Goal: Task Accomplishment & Management: Manage account settings

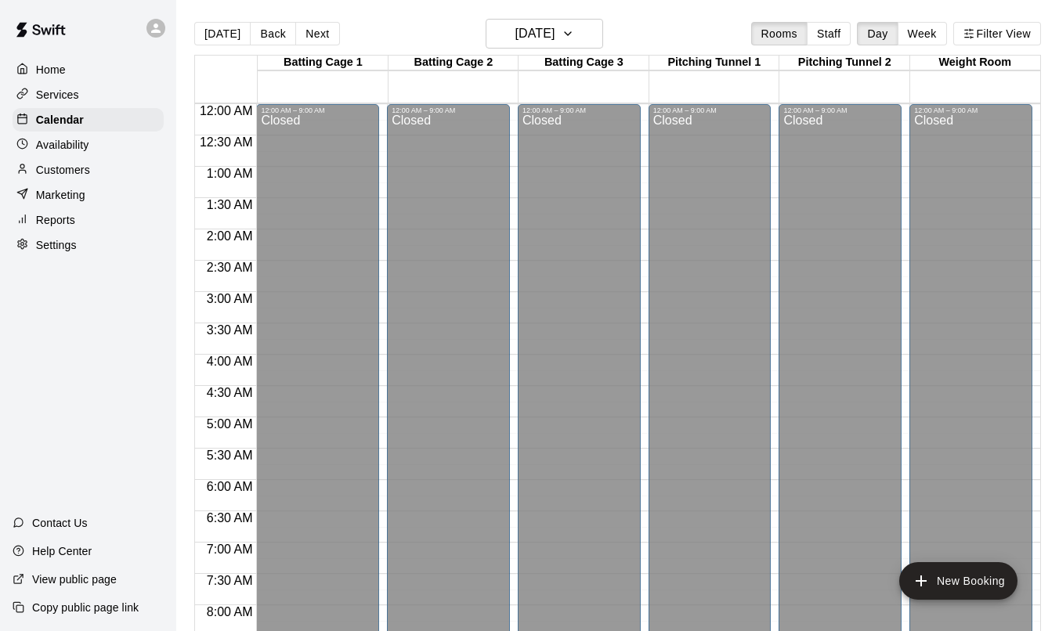
scroll to position [912, 0]
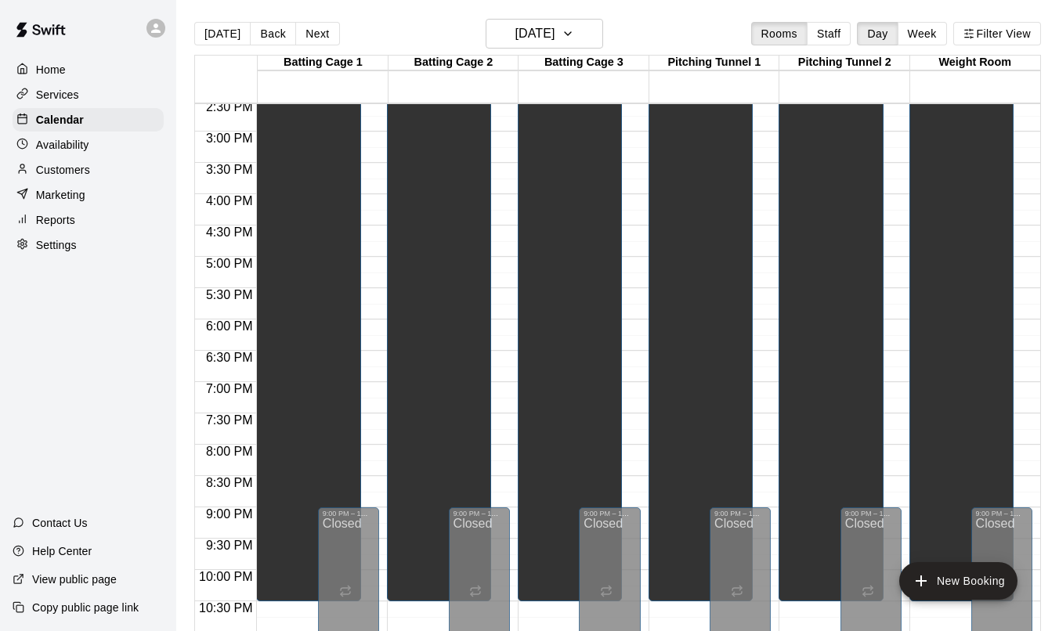
click at [138, 395] on div "Home Services Calendar Availability Customers Marketing Reports Settings Contac…" at bounding box center [88, 315] width 176 height 631
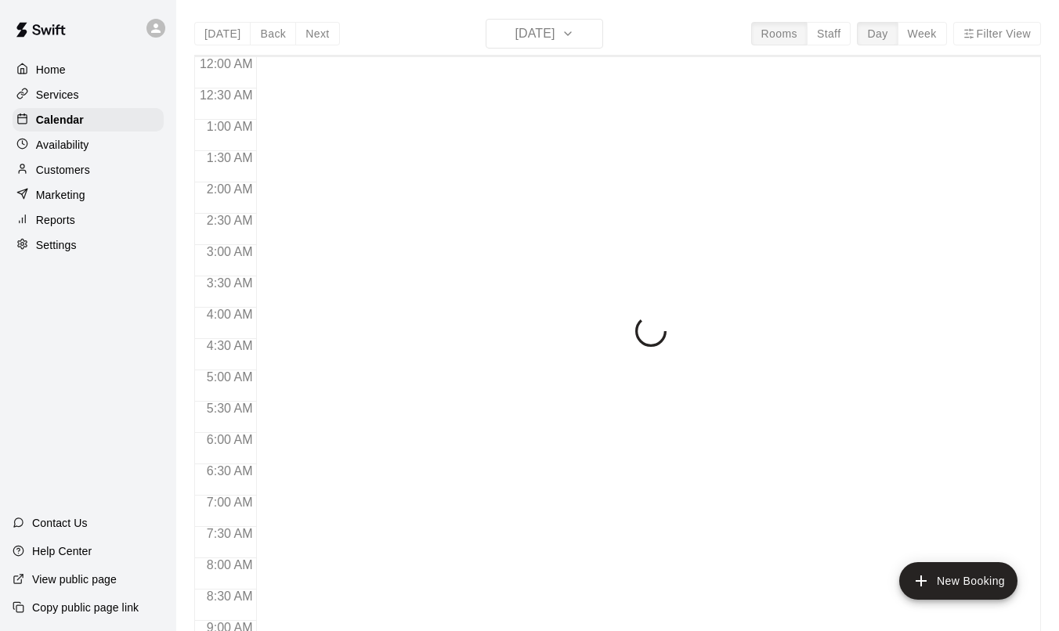
scroll to position [879, 0]
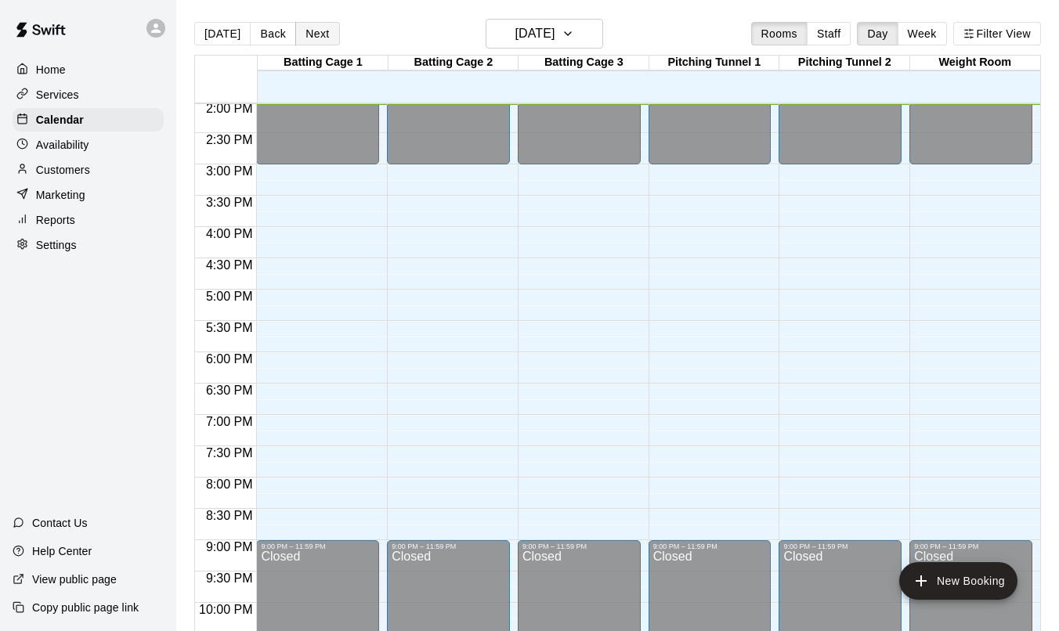
click at [310, 38] on button "Next" at bounding box center [317, 33] width 44 height 23
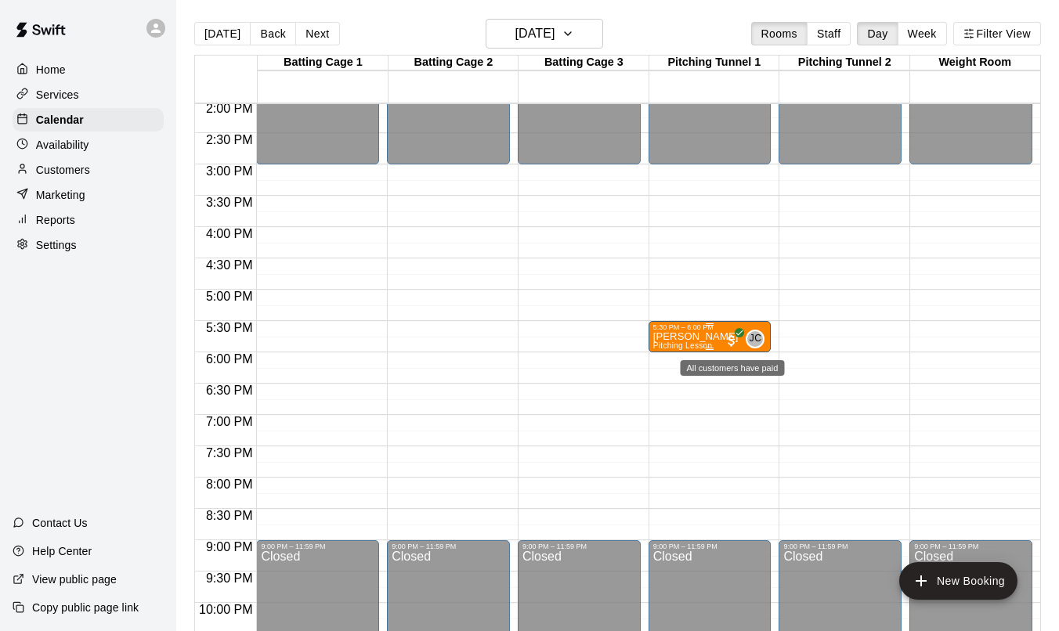
click at [724, 339] on span "All customers have paid" at bounding box center [732, 341] width 16 height 16
click at [819, 410] on div at bounding box center [529, 315] width 1059 height 631
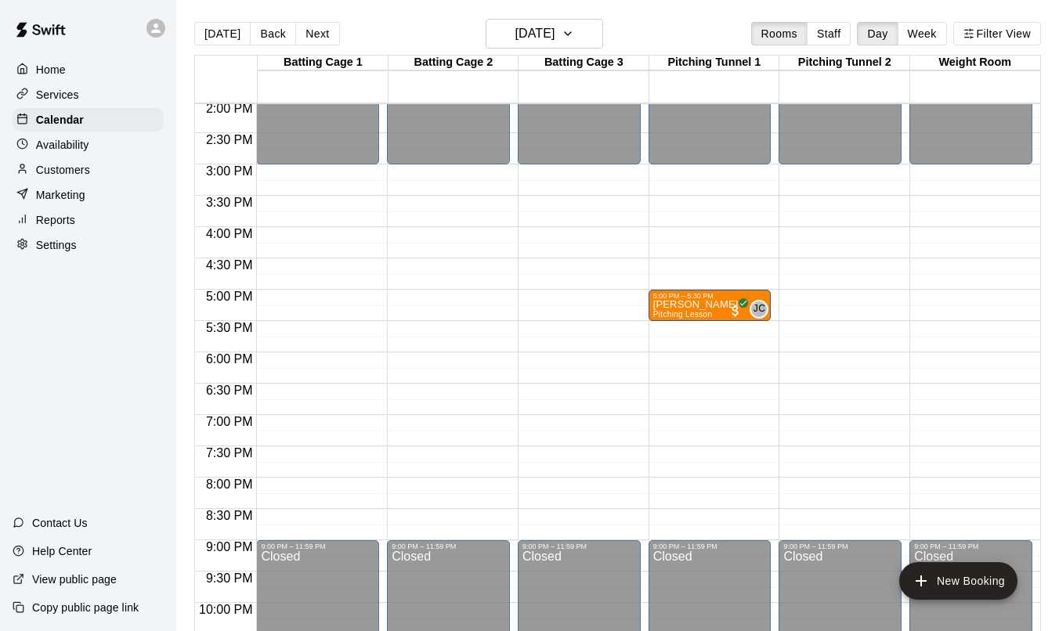
drag, startPoint x: 666, startPoint y: 334, endPoint x: 670, endPoint y: 303, distance: 31.7
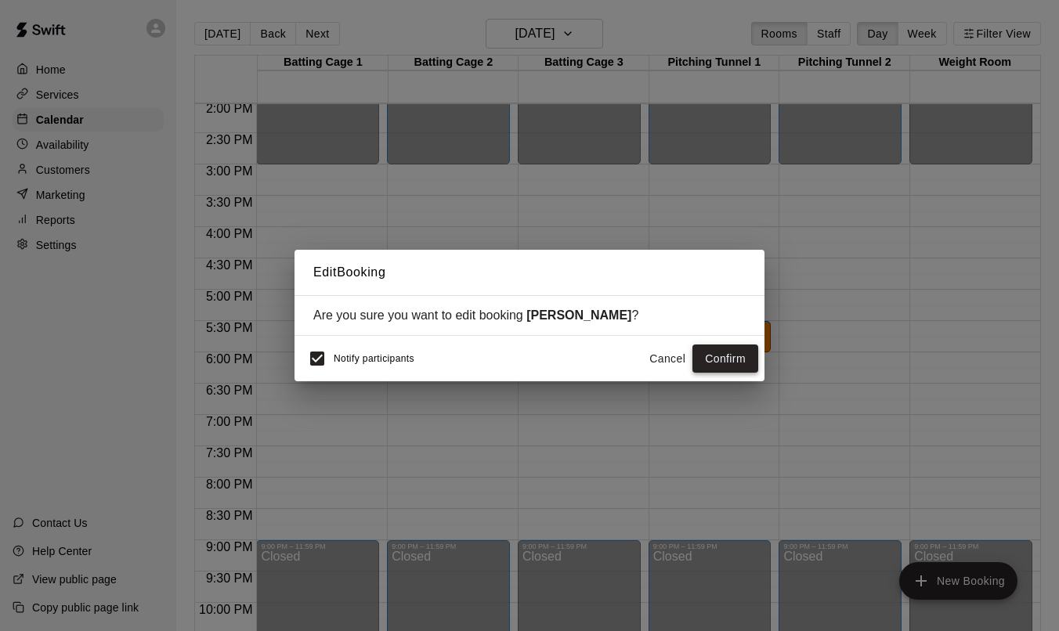
click at [717, 357] on button "Confirm" at bounding box center [725, 359] width 66 height 29
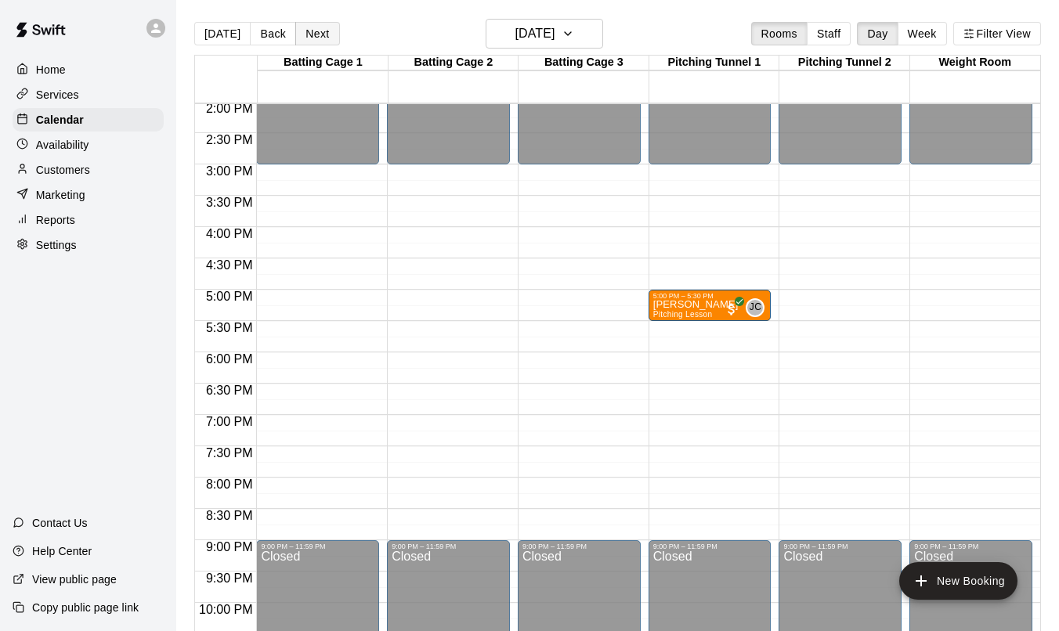
click at [321, 34] on button "Next" at bounding box center [317, 33] width 44 height 23
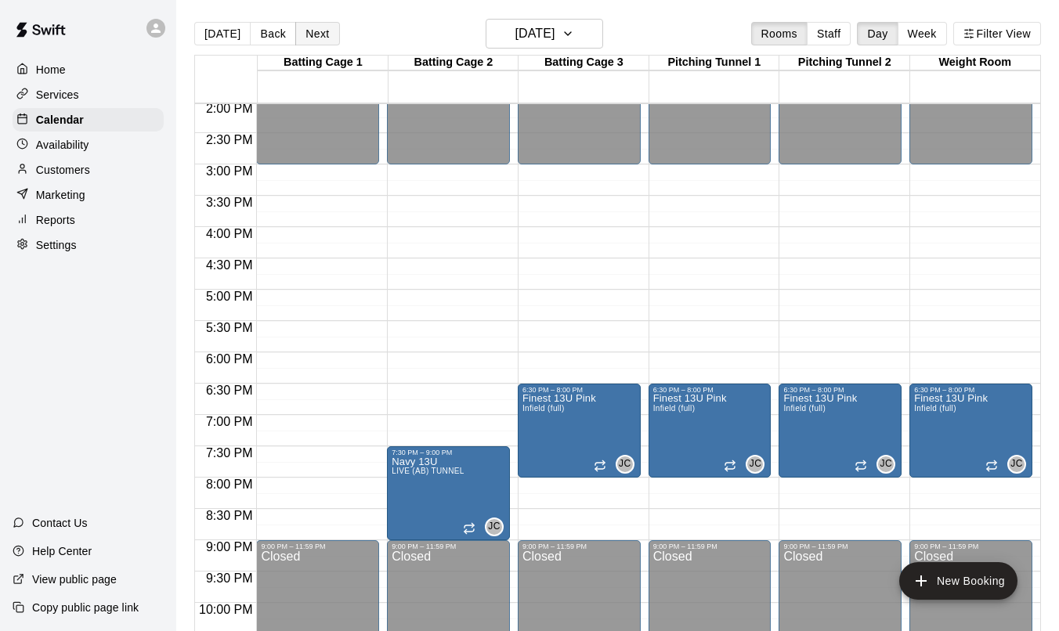
click at [321, 34] on button "Next" at bounding box center [317, 33] width 44 height 23
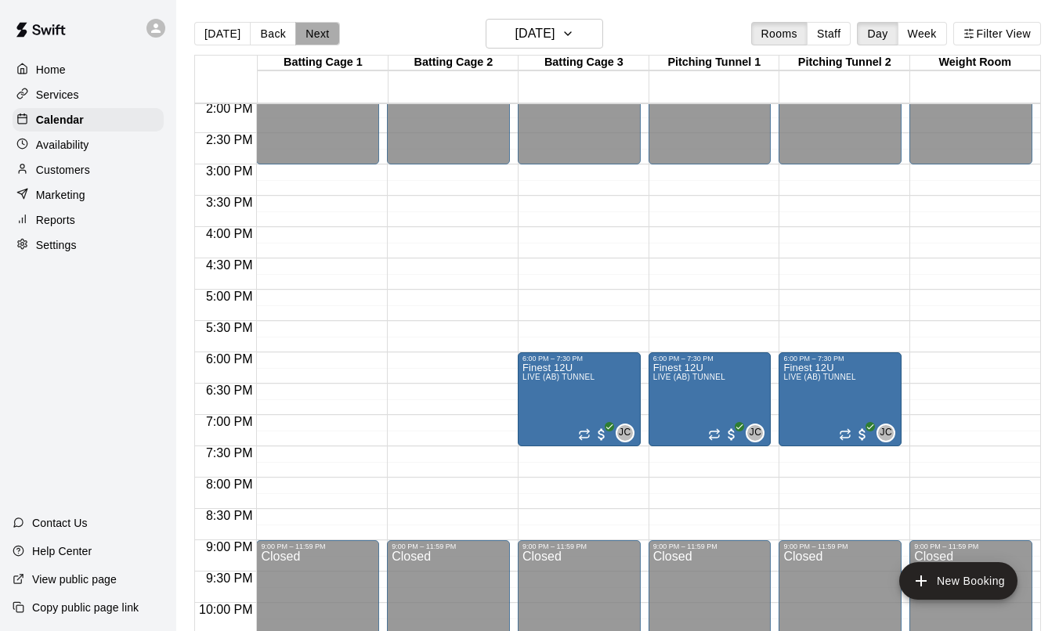
click at [321, 34] on button "Next" at bounding box center [317, 33] width 44 height 23
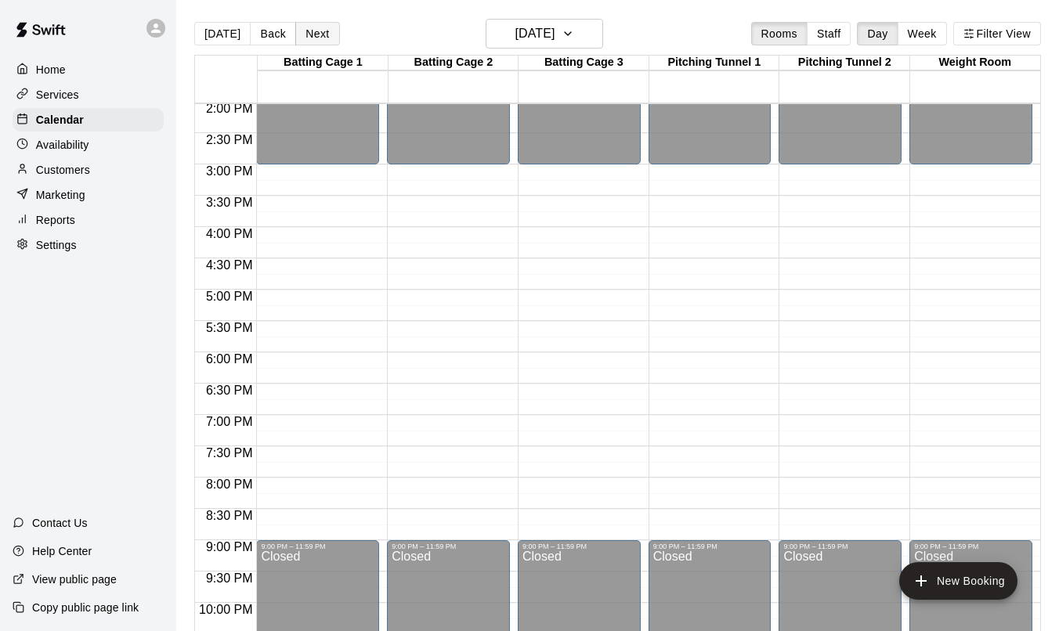
click at [321, 34] on button "Next" at bounding box center [317, 33] width 44 height 23
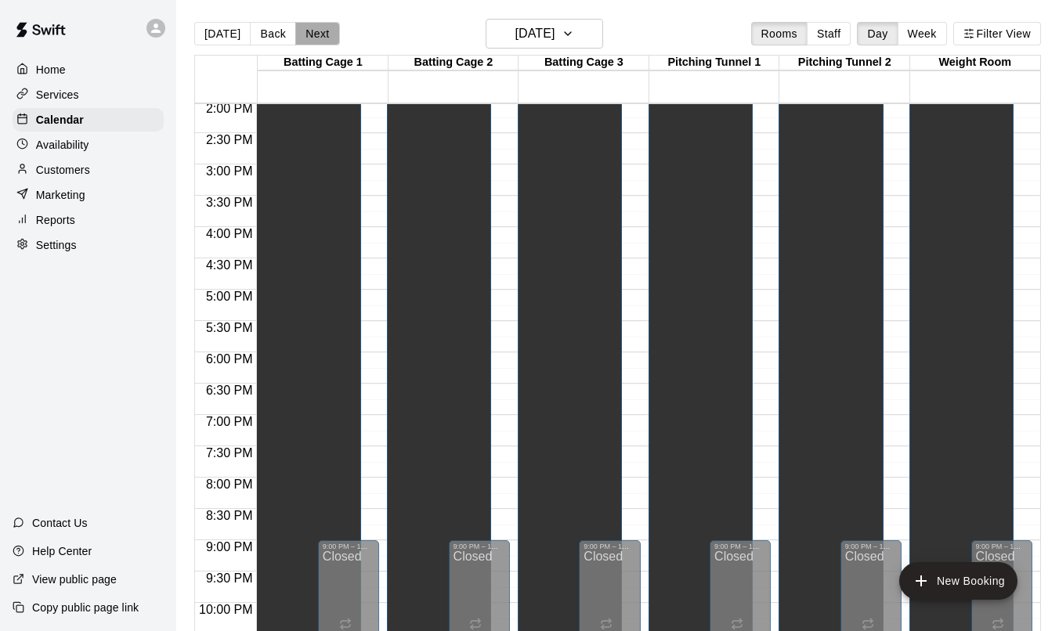
click at [321, 34] on button "Next" at bounding box center [317, 33] width 44 height 23
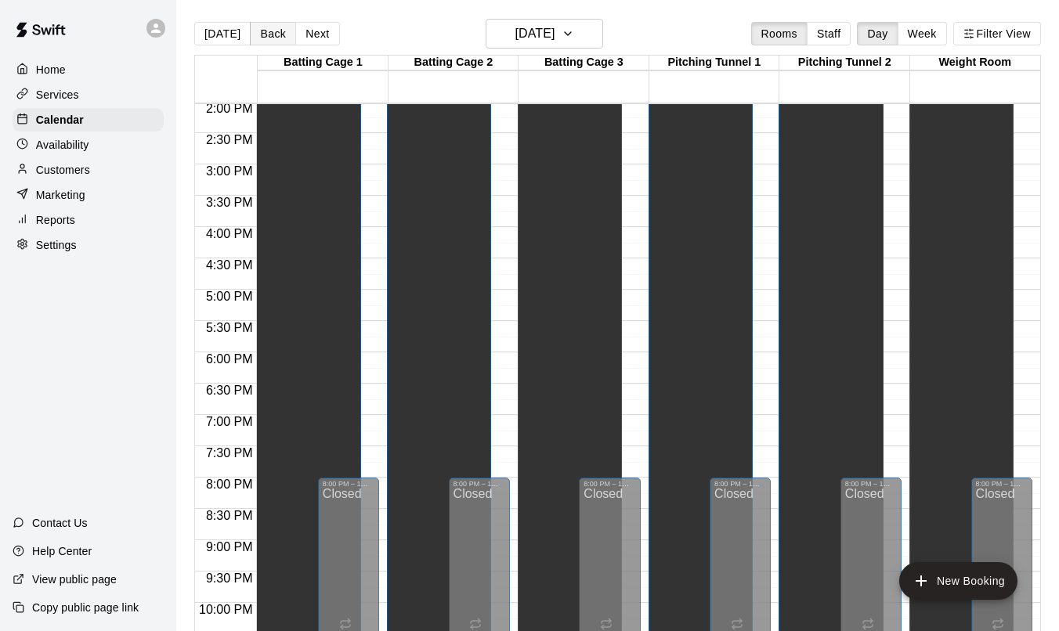
click at [260, 42] on button "Back" at bounding box center [273, 33] width 46 height 23
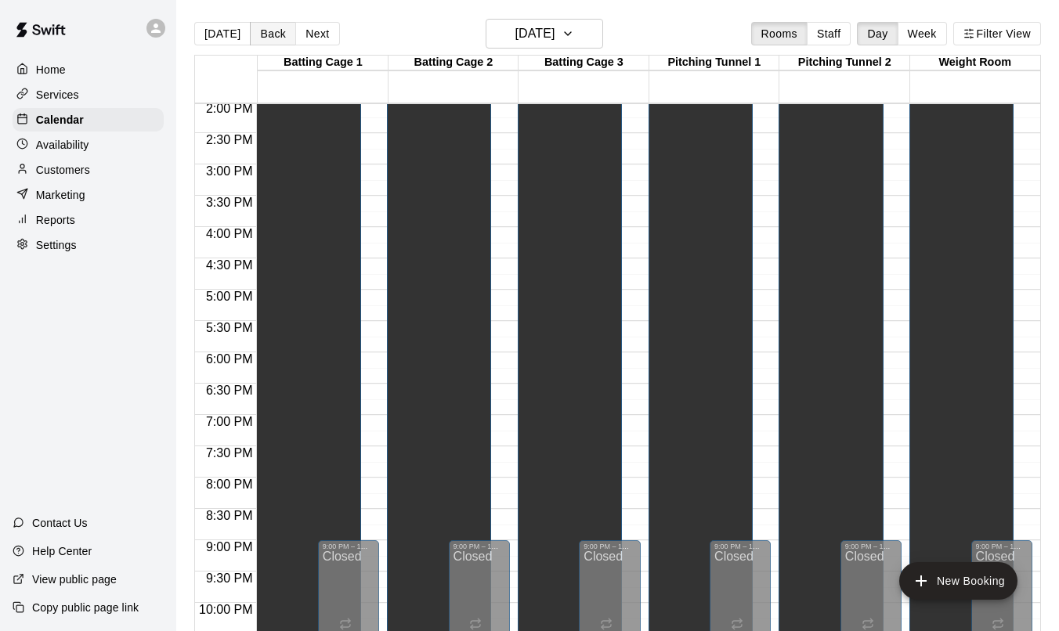
click at [260, 42] on button "Back" at bounding box center [273, 33] width 46 height 23
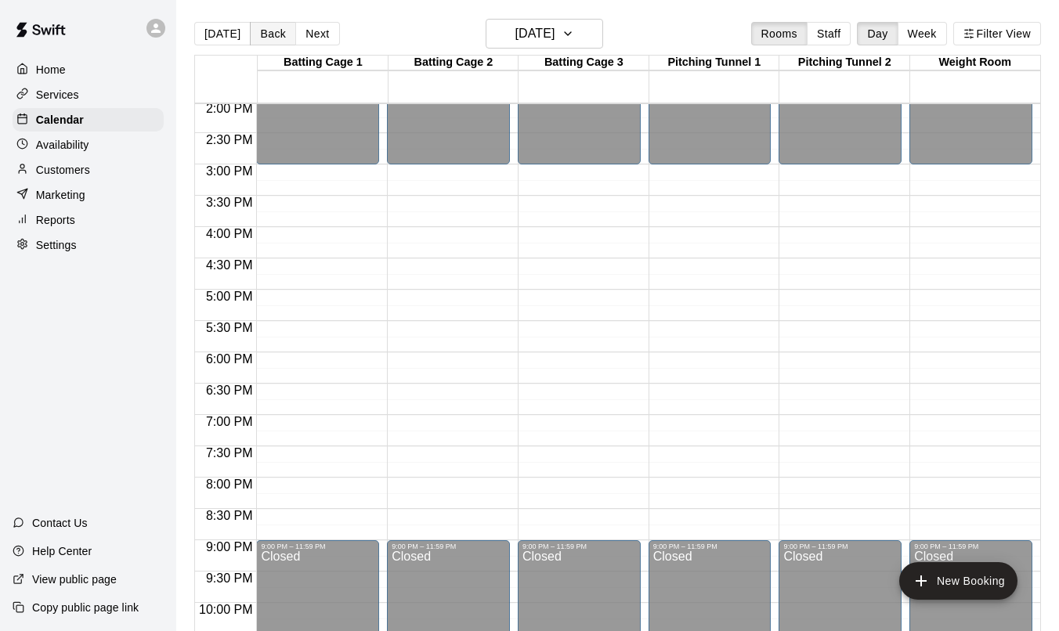
click at [260, 42] on button "Back" at bounding box center [273, 33] width 46 height 23
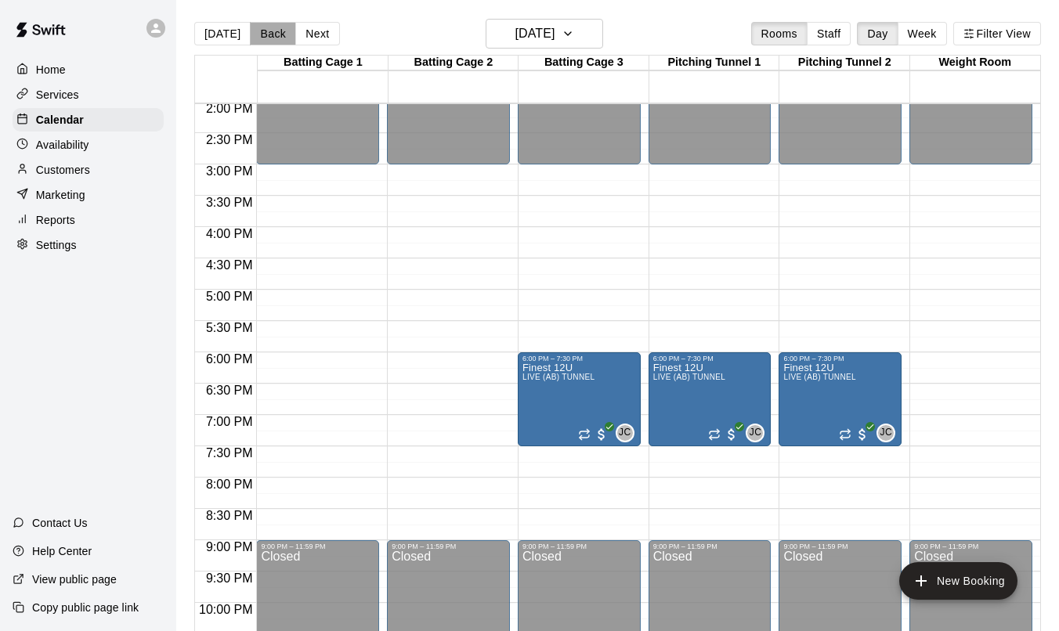
click at [260, 42] on button "Back" at bounding box center [273, 33] width 46 height 23
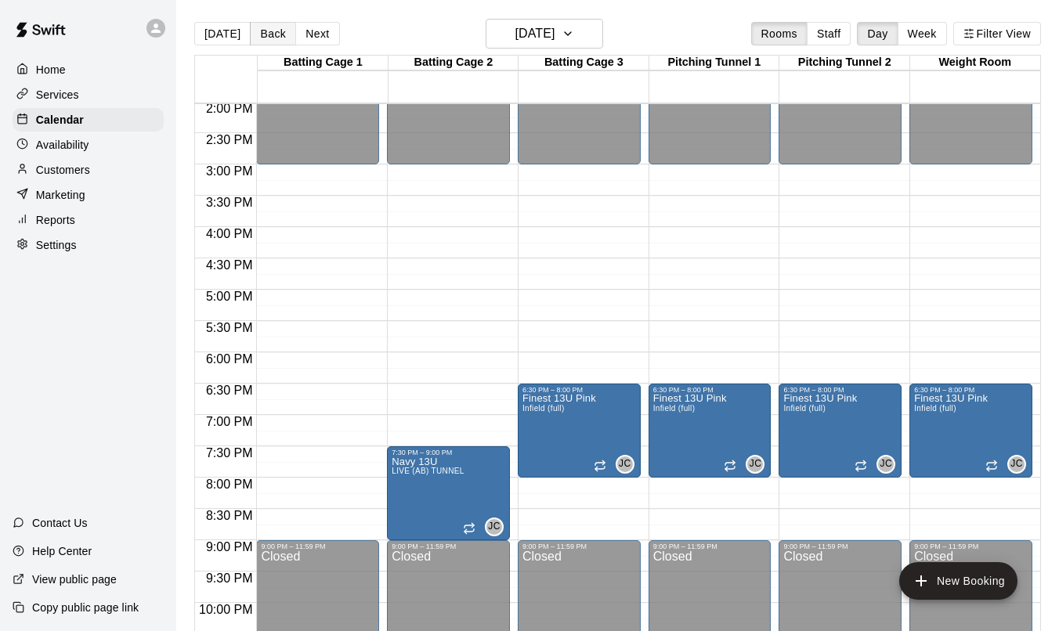
click at [260, 42] on button "Back" at bounding box center [273, 33] width 46 height 23
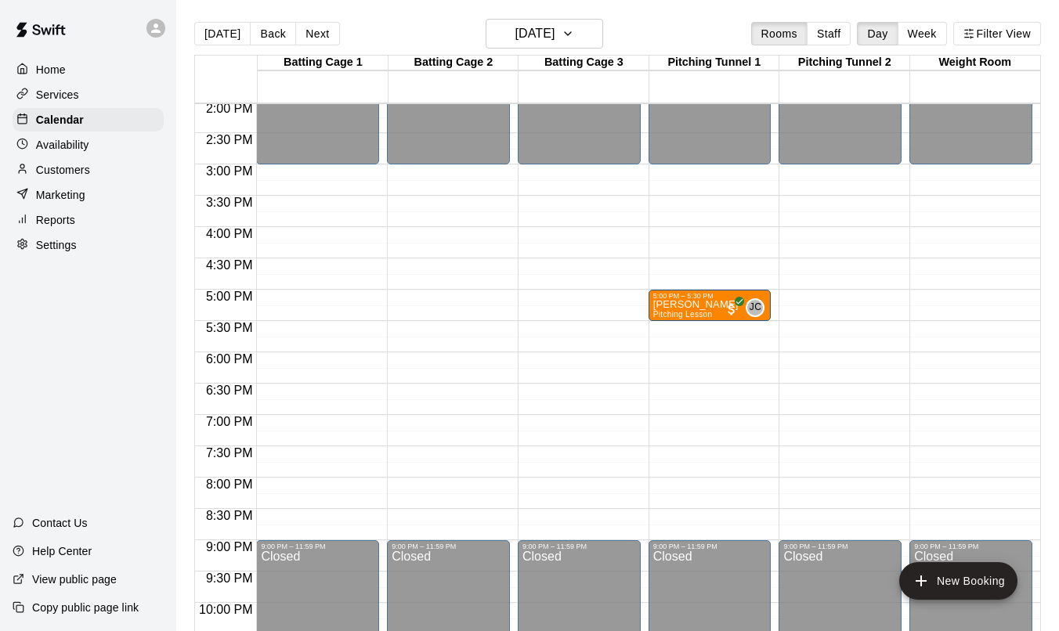
click at [53, 146] on p "Availability" at bounding box center [62, 145] width 53 height 16
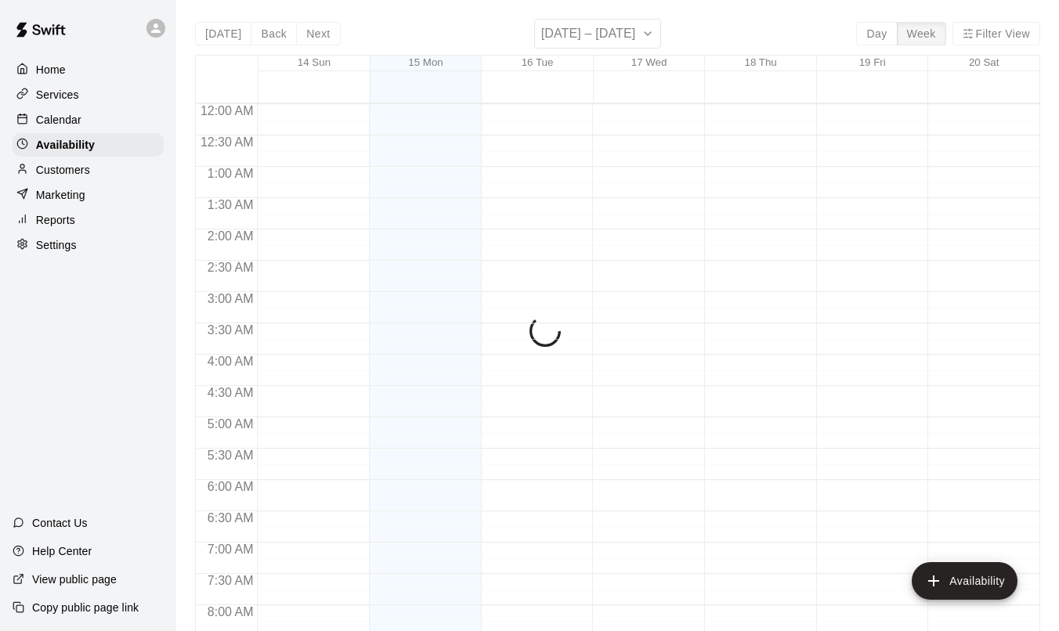
scroll to position [881, 0]
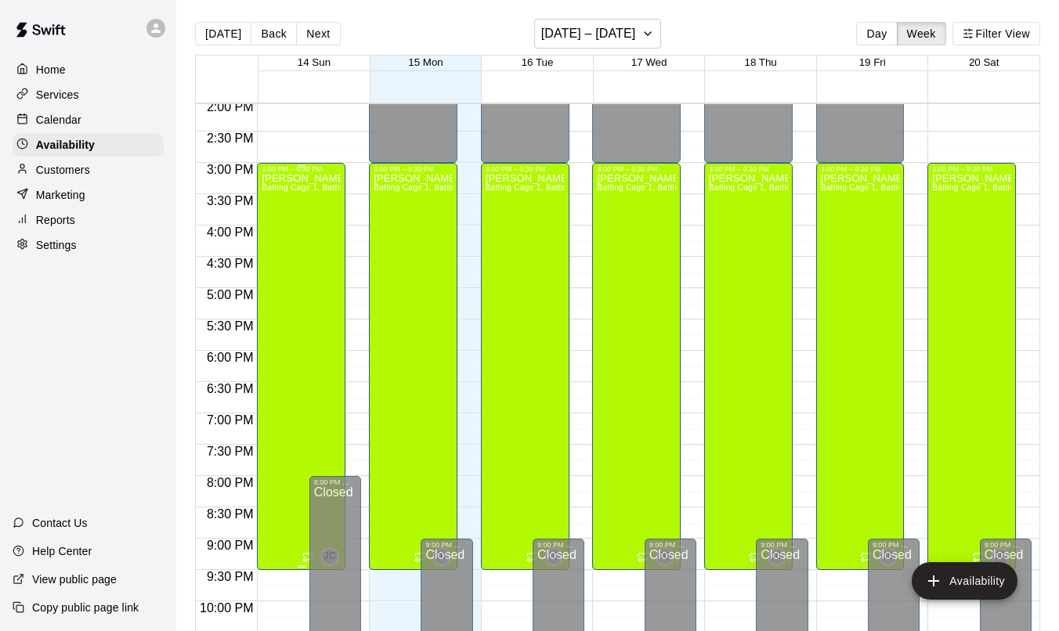
click at [337, 349] on div "[PERSON_NAME] Batting Cage 1, Batting Cage 2, Batting Cage 3, Pitching Tunnel 1…" at bounding box center [301, 488] width 79 height 631
click at [546, 336] on div at bounding box center [529, 315] width 1059 height 631
click at [449, 335] on div "[PERSON_NAME] Batting Cage 1, Batting Cage 2, Batting Cage 3, Pitching Tunnel 1…" at bounding box center [413, 488] width 79 height 631
click at [409, 566] on div at bounding box center [529, 315] width 1059 height 631
click at [390, 179] on p "[PERSON_NAME]" at bounding box center [413, 179] width 79 height 0
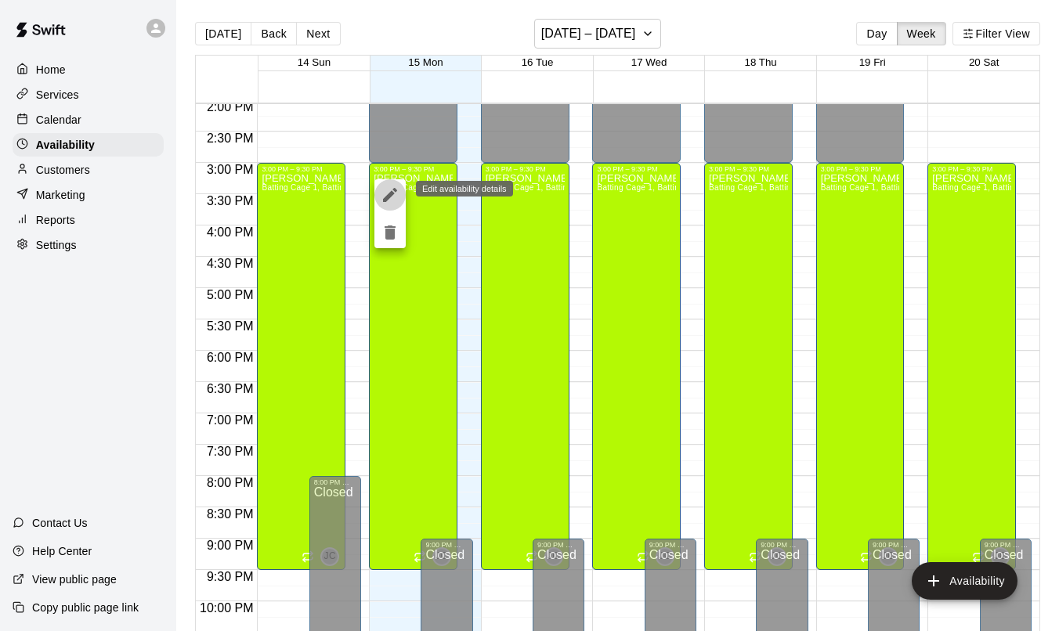
click at [386, 197] on icon "edit" at bounding box center [390, 195] width 14 height 14
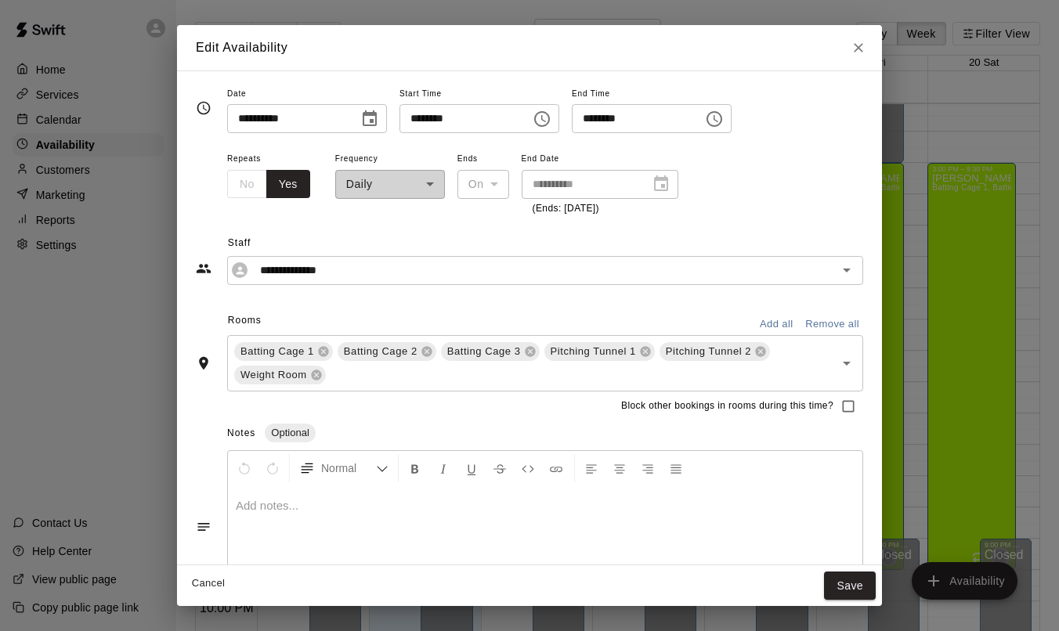
click at [587, 121] on input "********" at bounding box center [632, 118] width 121 height 29
type input "********"
click at [748, 192] on div "**********" at bounding box center [545, 183] width 636 height 68
click at [848, 593] on button "Save" at bounding box center [850, 586] width 52 height 29
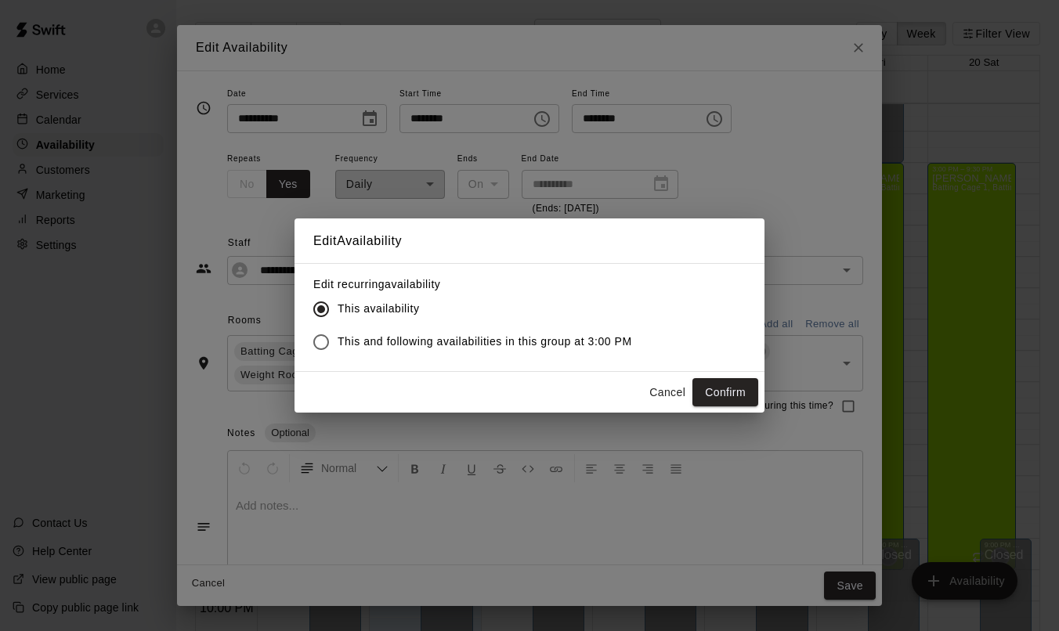
click at [550, 339] on span "This and following availabilities in this group at 3:00 PM" at bounding box center [485, 342] width 294 height 16
click at [735, 394] on button "Confirm" at bounding box center [725, 392] width 66 height 29
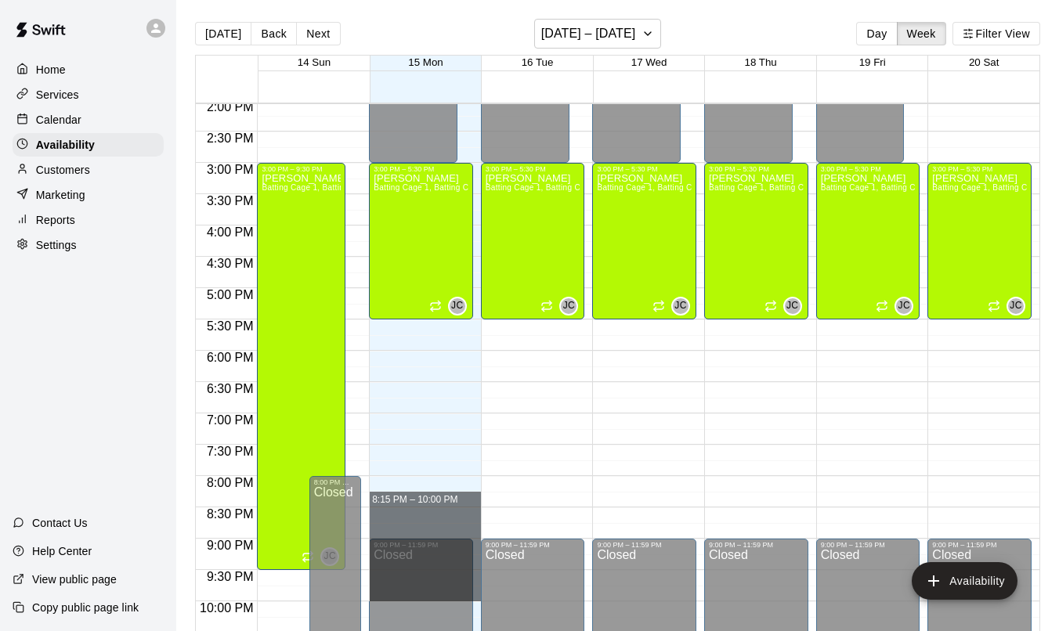
drag, startPoint x: 424, startPoint y: 507, endPoint x: 412, endPoint y: 598, distance: 91.6
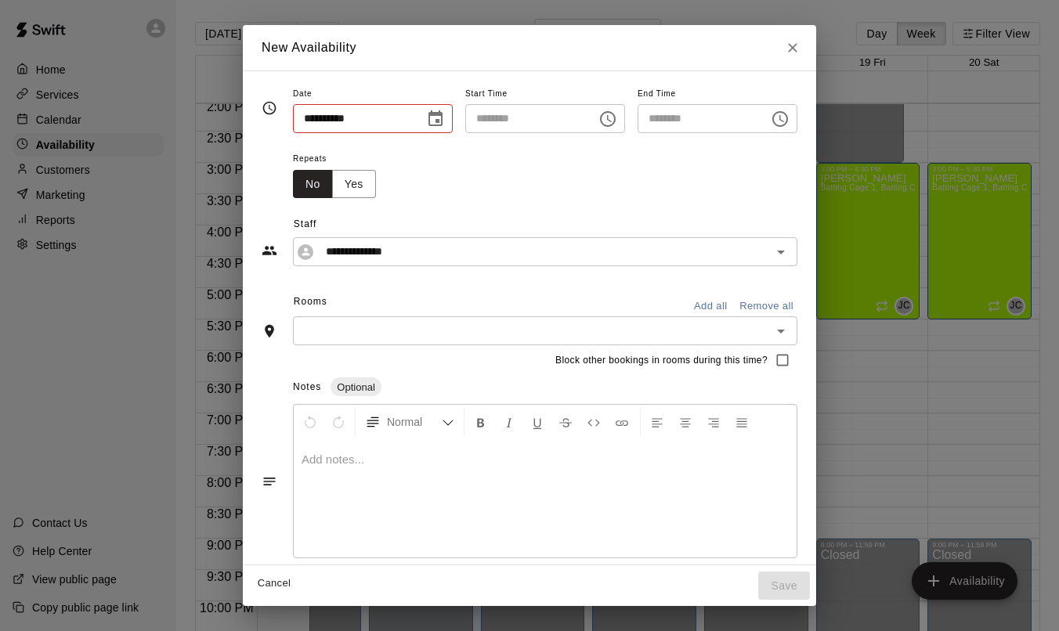
type input "**********"
type input "********"
click at [511, 256] on input "**********" at bounding box center [533, 252] width 427 height 20
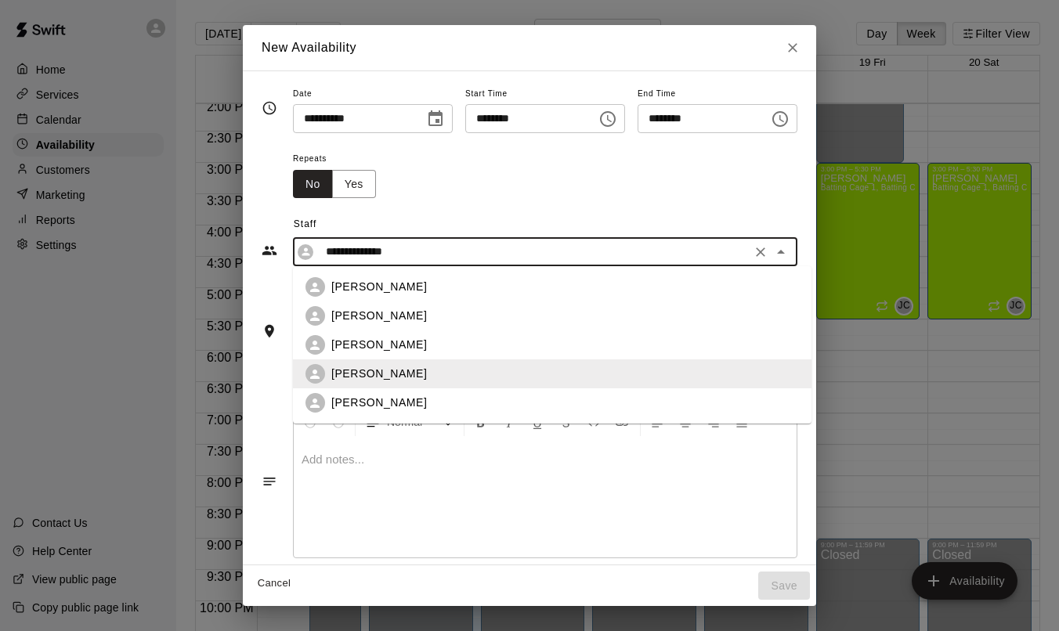
click at [409, 349] on p "[PERSON_NAME]" at bounding box center [379, 345] width 96 height 16
type input "**********"
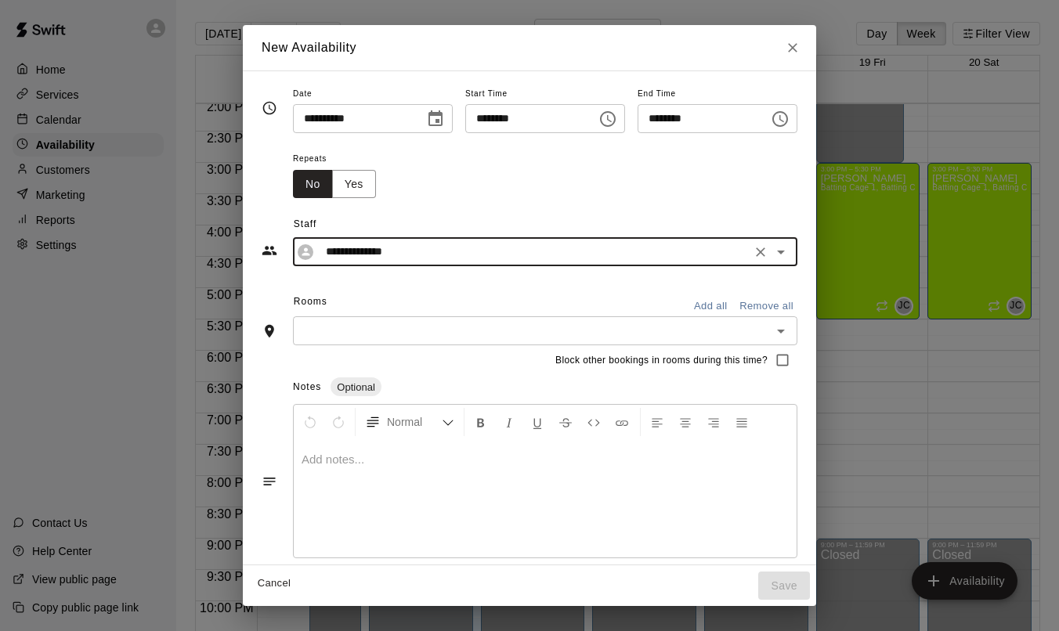
click at [518, 332] on input "text" at bounding box center [532, 331] width 469 height 20
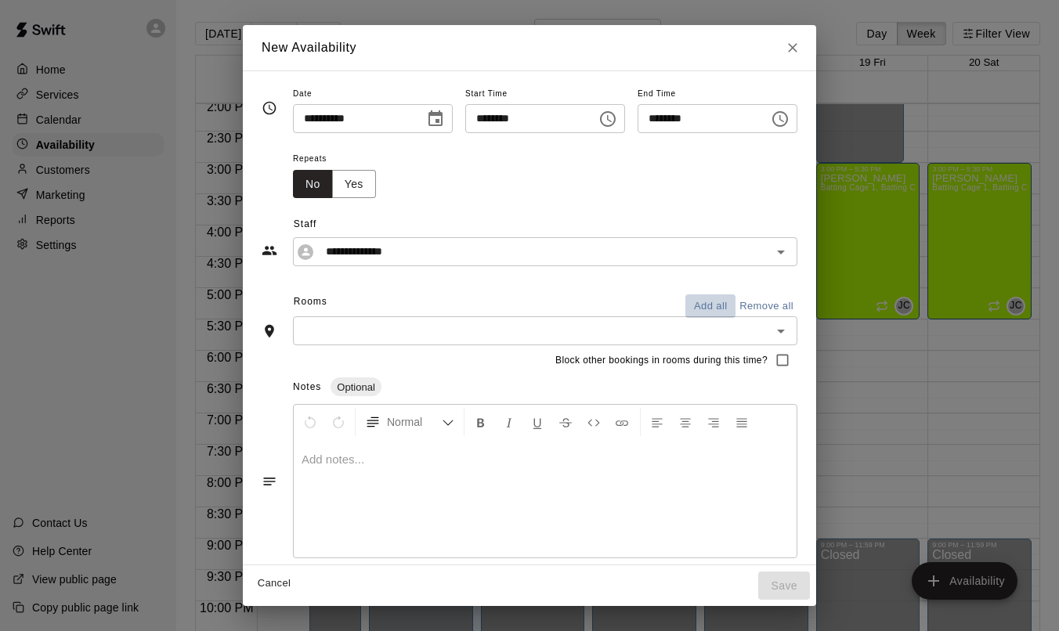
click at [728, 308] on button "Add all" at bounding box center [710, 306] width 50 height 24
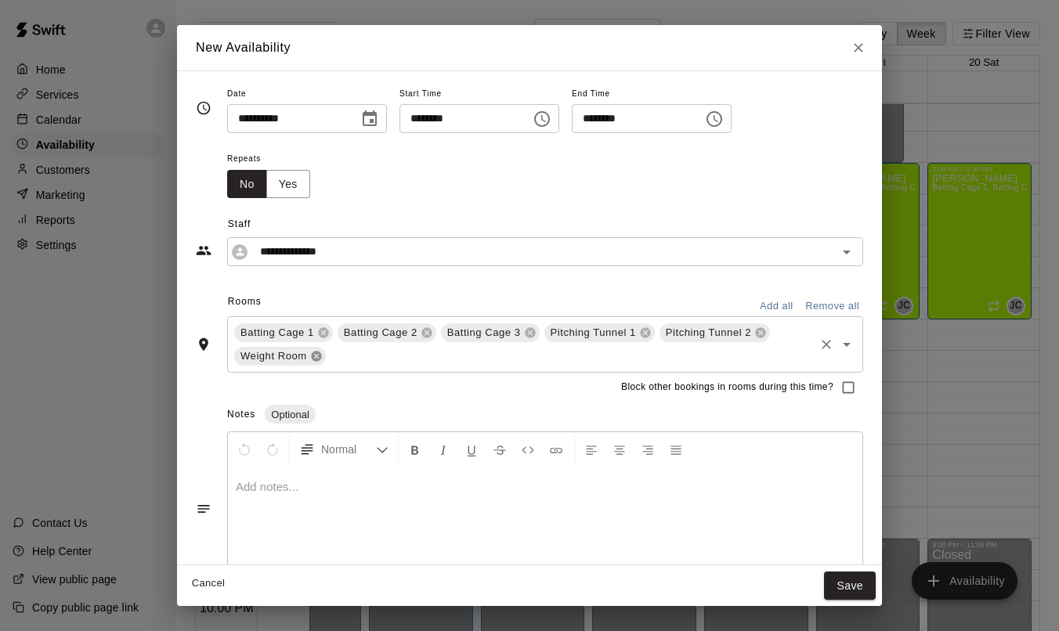
click at [317, 361] on icon at bounding box center [316, 356] width 13 height 13
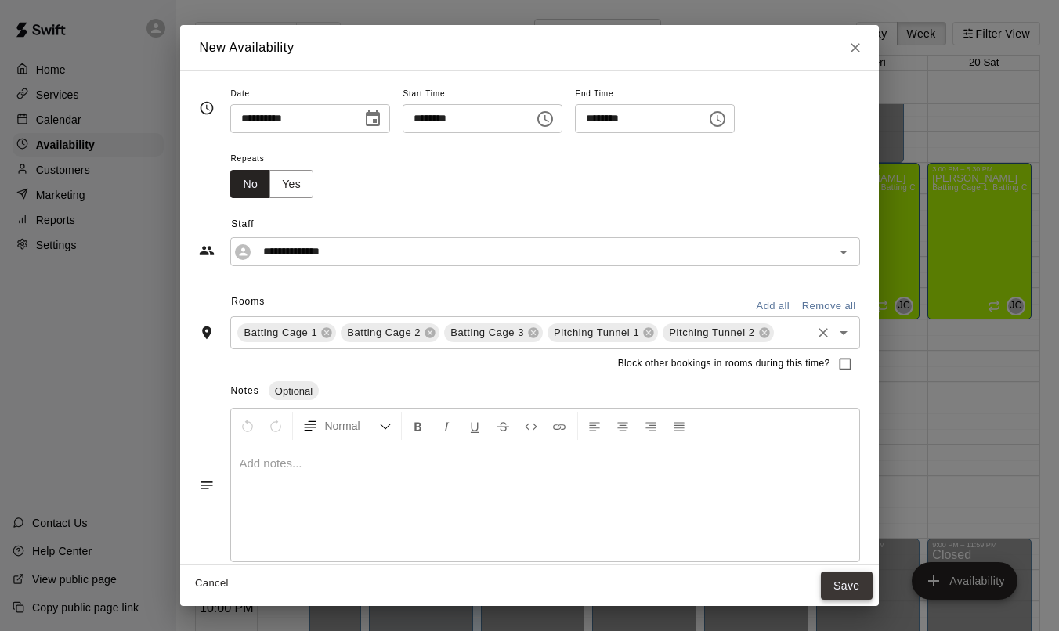
click at [849, 587] on button "Save" at bounding box center [847, 586] width 52 height 29
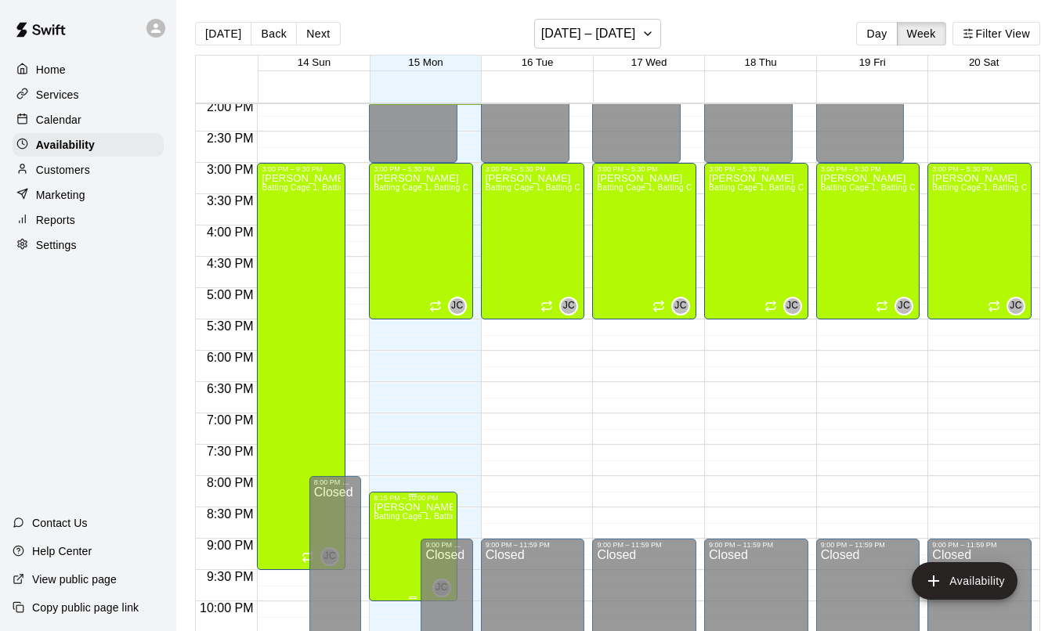
click at [421, 508] on p "[PERSON_NAME]" at bounding box center [413, 508] width 79 height 0
click at [381, 523] on icon "edit" at bounding box center [390, 524] width 19 height 19
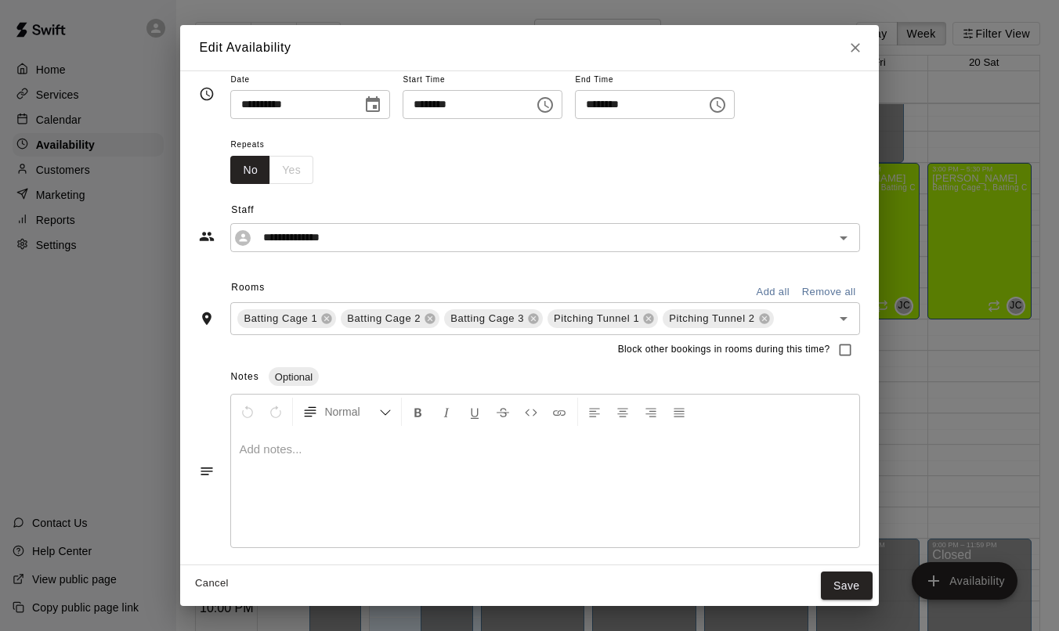
scroll to position [0, 0]
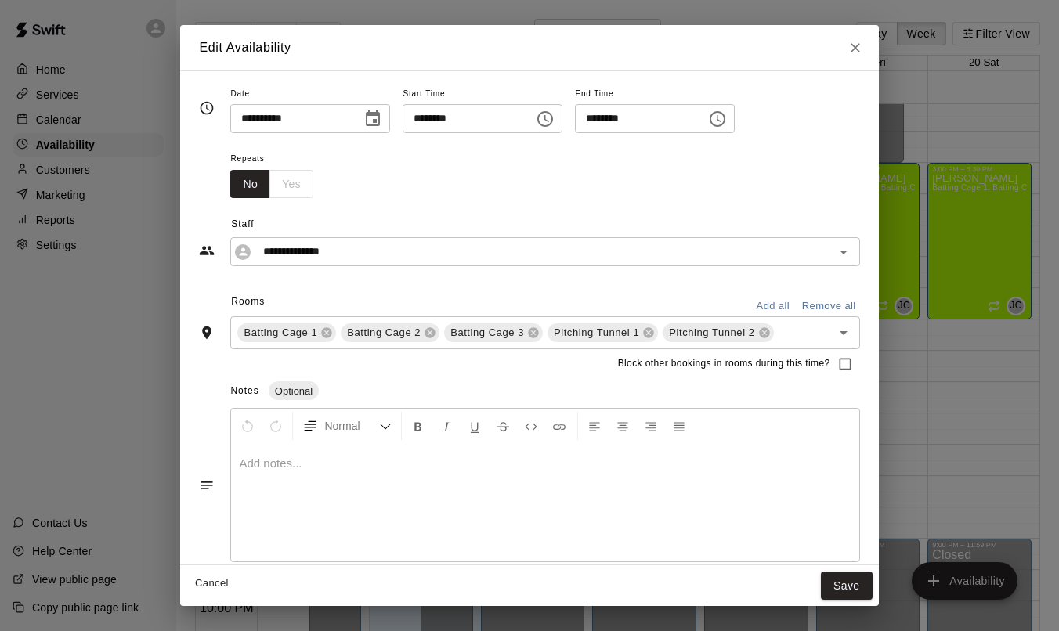
click at [294, 184] on div "No Yes" at bounding box center [271, 184] width 83 height 29
click at [859, 50] on icon "Close" at bounding box center [855, 48] width 16 height 16
type input "**********"
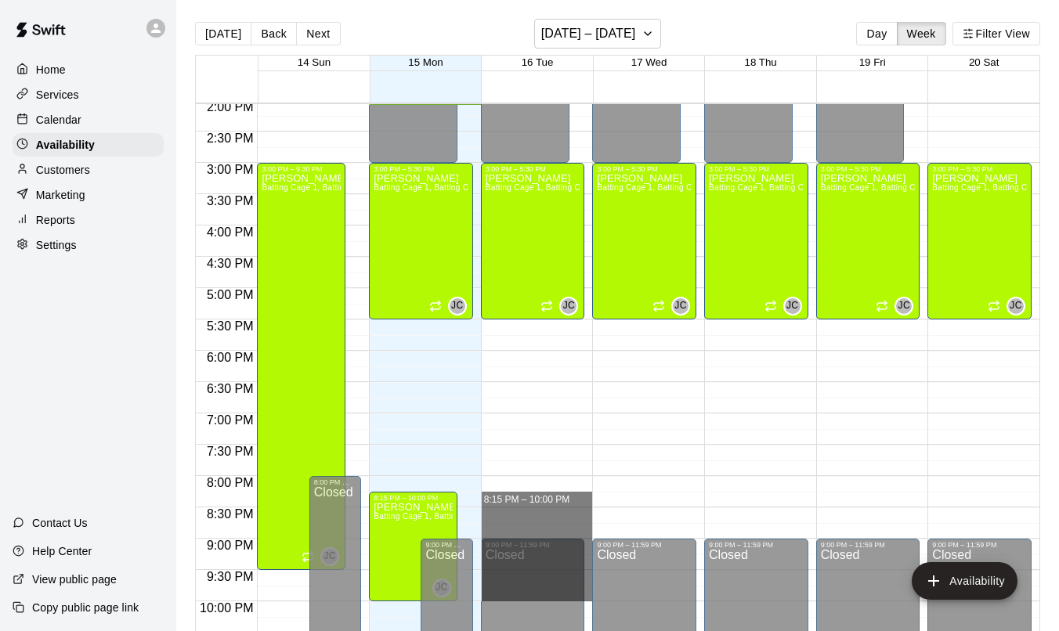
drag, startPoint x: 524, startPoint y: 495, endPoint x: 522, endPoint y: 592, distance: 97.1
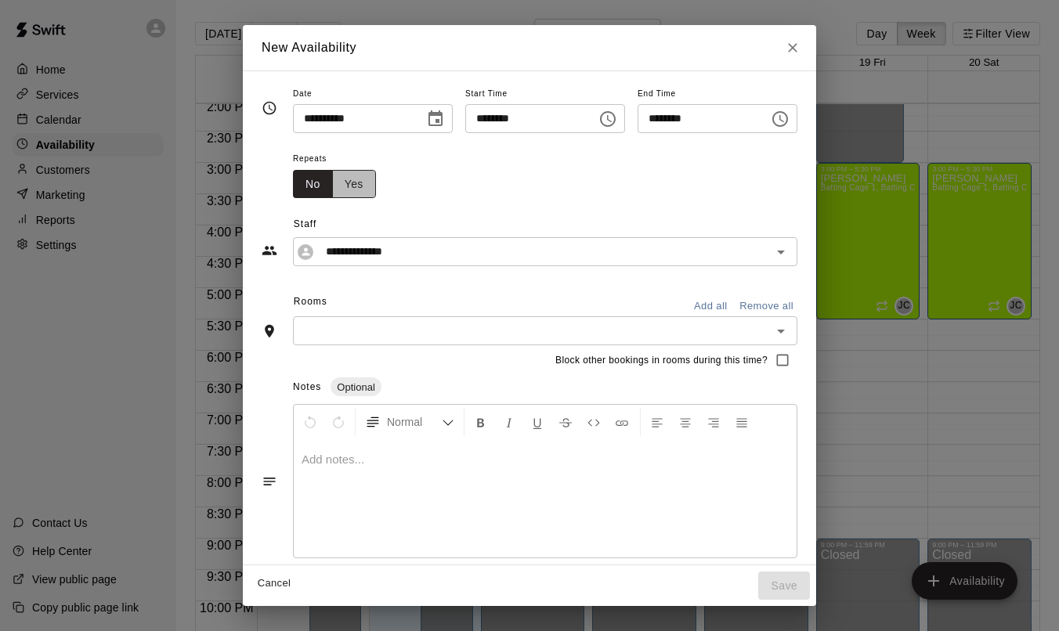
click at [354, 176] on button "Yes" at bounding box center [354, 184] width 44 height 29
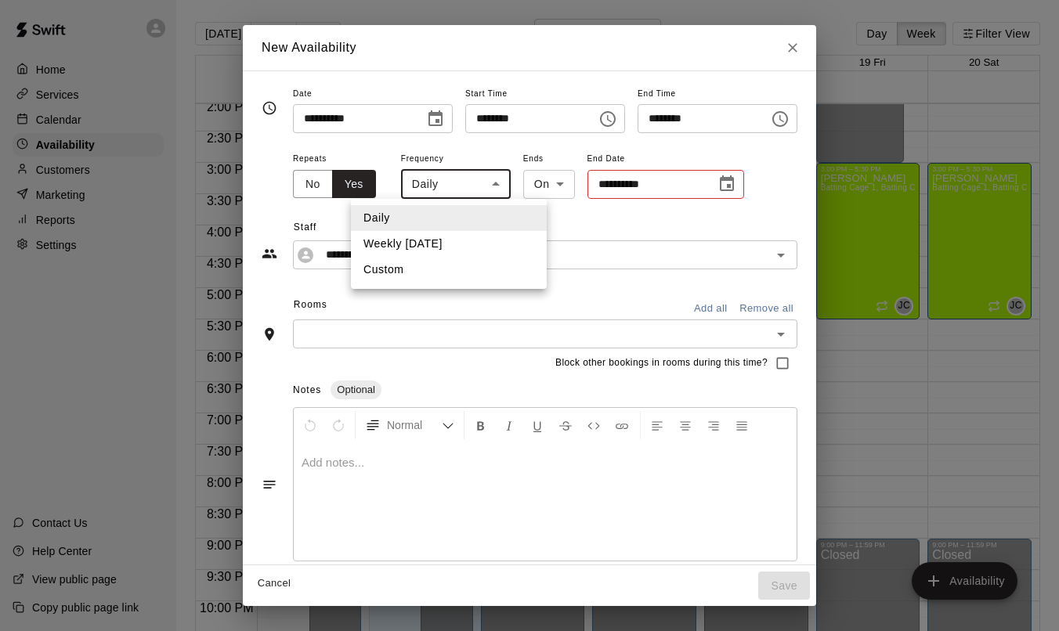
click at [485, 188] on body "Home Services Calendar Availability Customers Marketing Reports Settings Contac…" at bounding box center [529, 328] width 1059 height 656
click at [478, 242] on li "Weekly [DATE]" at bounding box center [449, 244] width 196 height 26
type input "******"
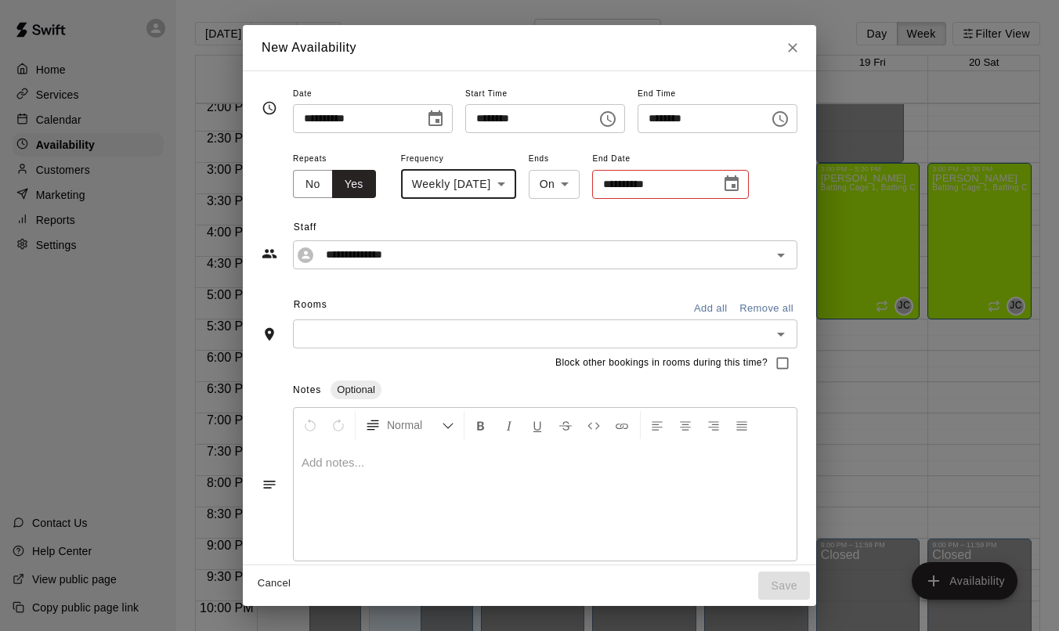
click at [739, 184] on icon "Choose date" at bounding box center [731, 183] width 14 height 16
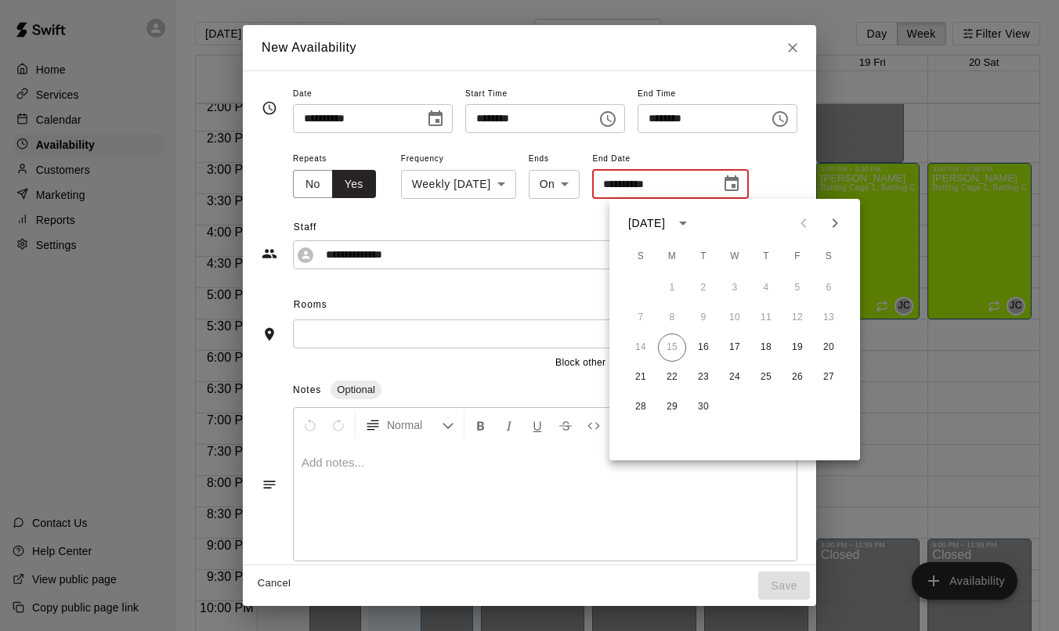
click at [837, 225] on icon "Next month" at bounding box center [835, 223] width 19 height 19
click at [669, 343] on button "10" at bounding box center [672, 348] width 28 height 28
type input "**********"
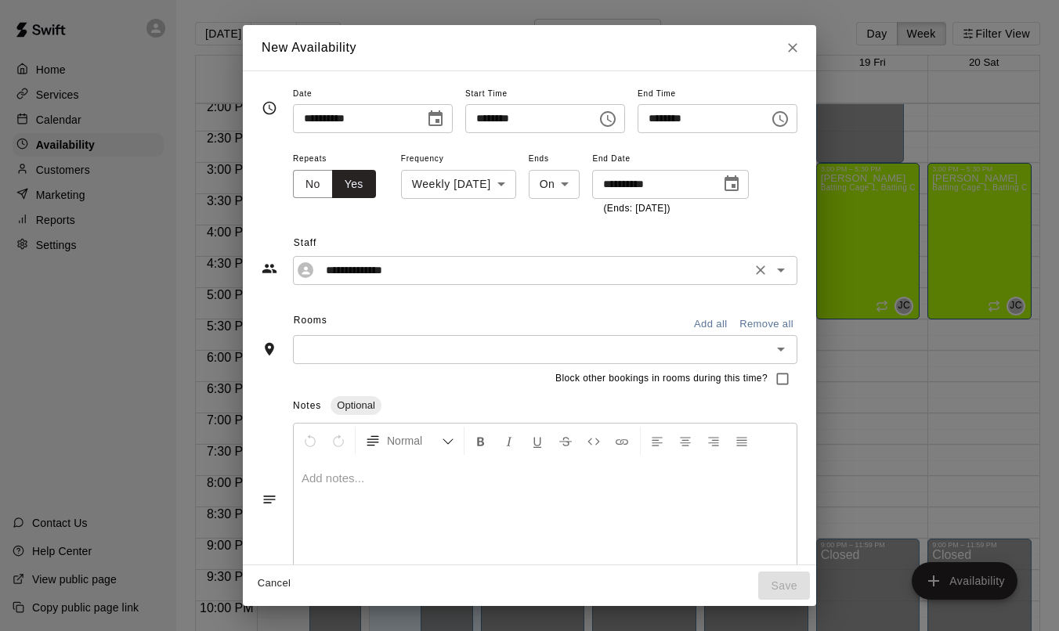
click at [407, 273] on input "**********" at bounding box center [533, 271] width 427 height 20
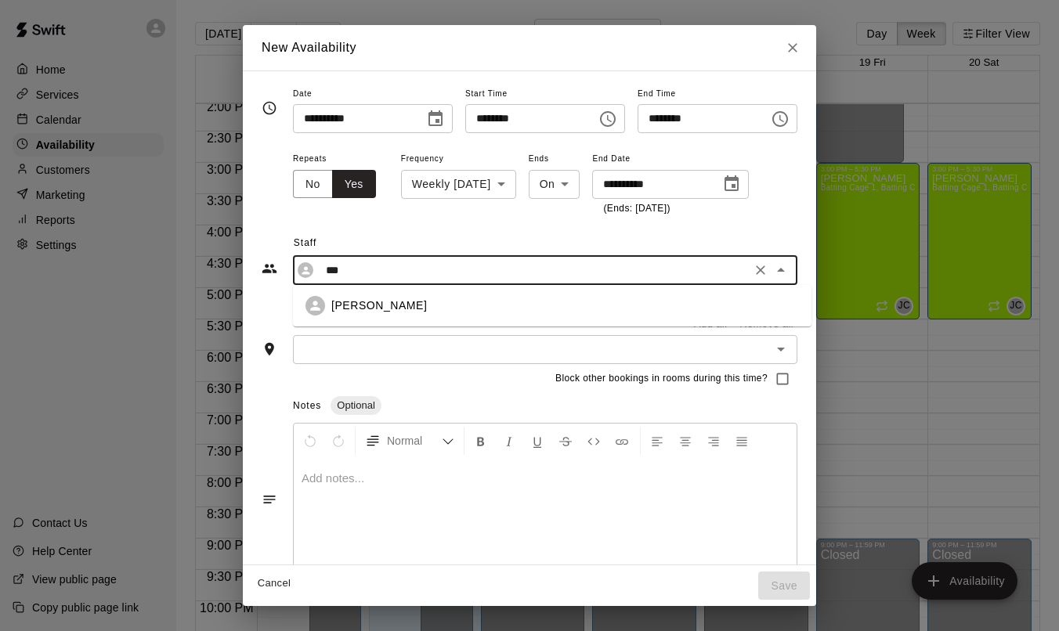
click at [416, 311] on div "[PERSON_NAME]" at bounding box center [565, 306] width 468 height 16
type input "**********"
click at [399, 349] on input "text" at bounding box center [532, 350] width 469 height 20
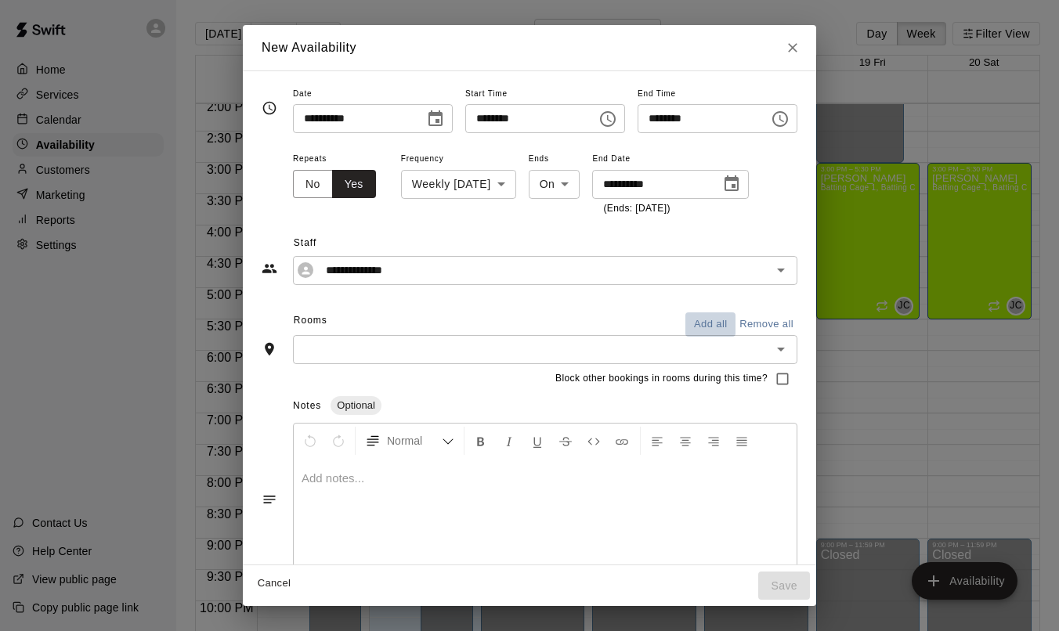
click at [715, 320] on button "Add all" at bounding box center [710, 325] width 50 height 24
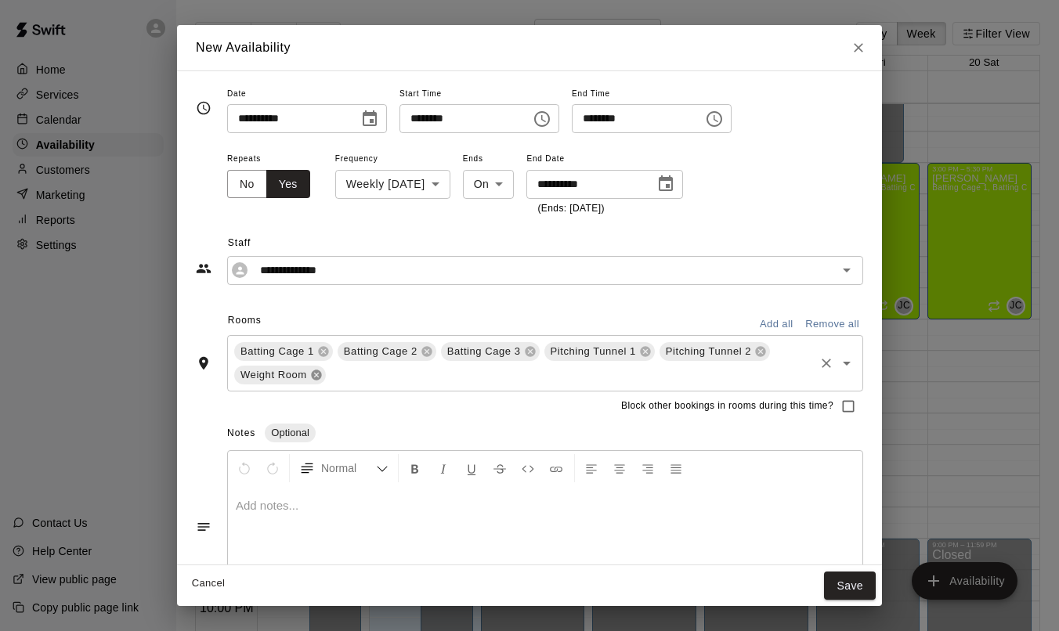
click at [320, 378] on icon at bounding box center [316, 375] width 10 height 10
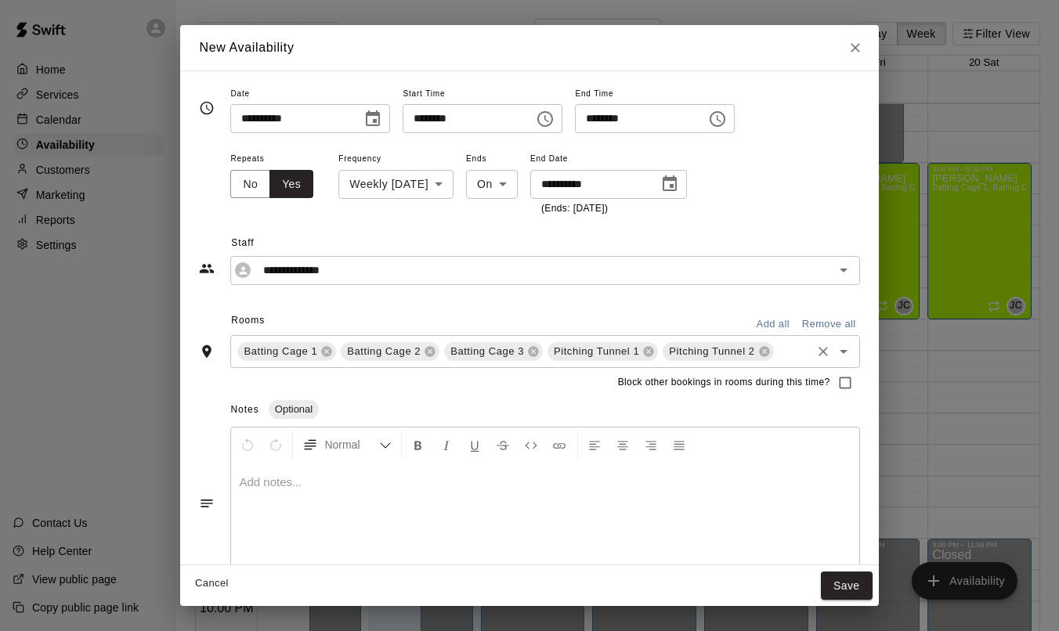
click at [847, 570] on div "Cancel Save" at bounding box center [529, 586] width 698 height 42
click at [840, 582] on button "Save" at bounding box center [847, 586] width 52 height 29
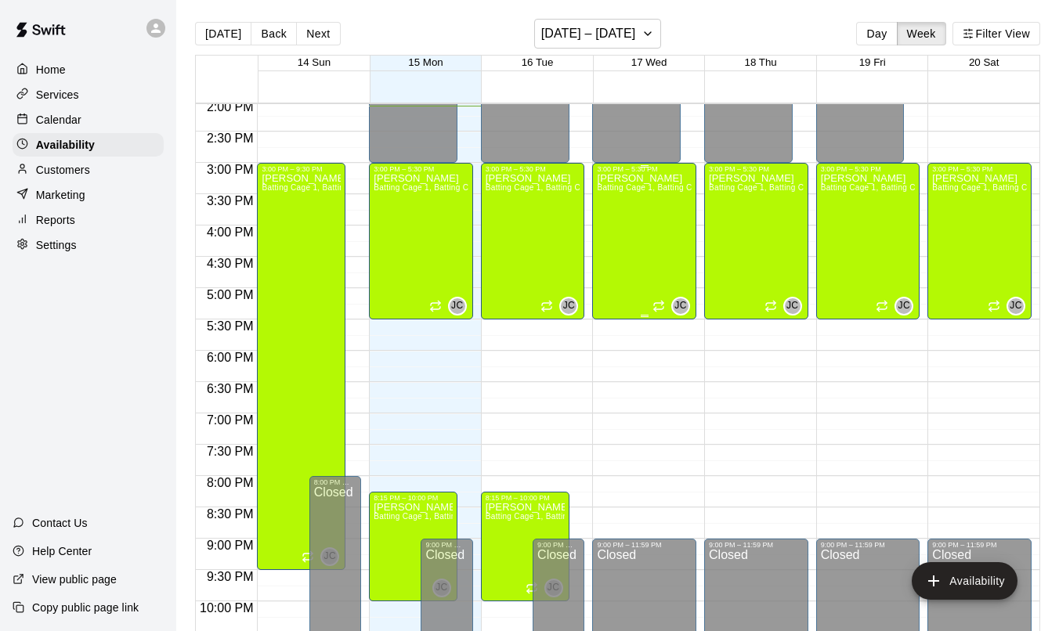
click at [646, 302] on div "[PERSON_NAME] Batting Cage 1, Batting Cage 2, Batting Cage 3, Pitching Tunnel 1…" at bounding box center [644, 488] width 95 height 631
click at [610, 185] on icon "edit" at bounding box center [613, 189] width 19 height 19
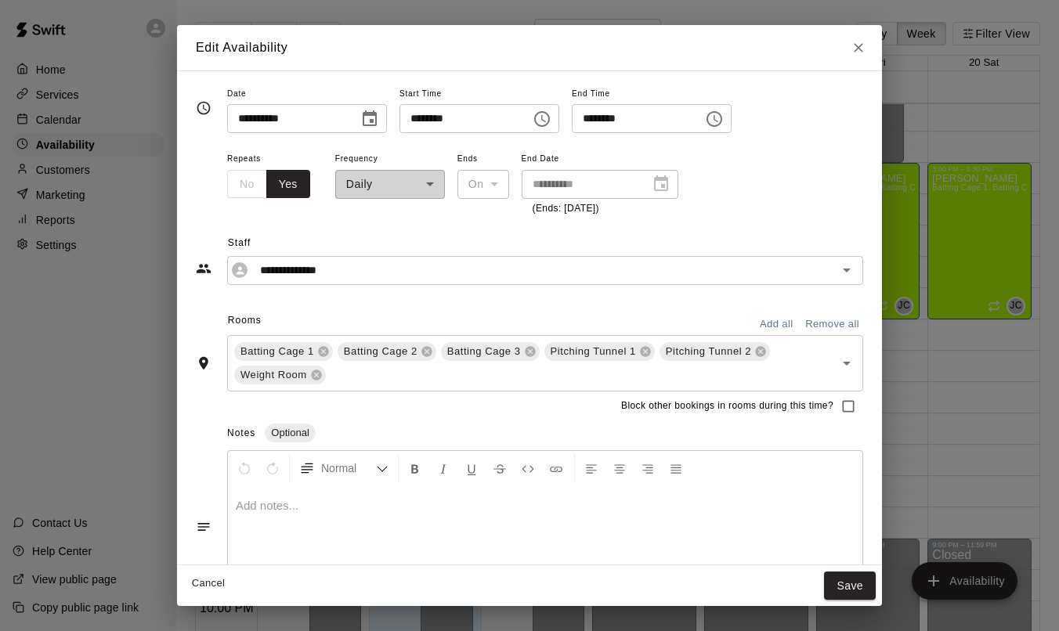
click at [594, 122] on input "********" at bounding box center [632, 118] width 121 height 29
type input "********"
click at [851, 579] on button "Save" at bounding box center [850, 586] width 52 height 29
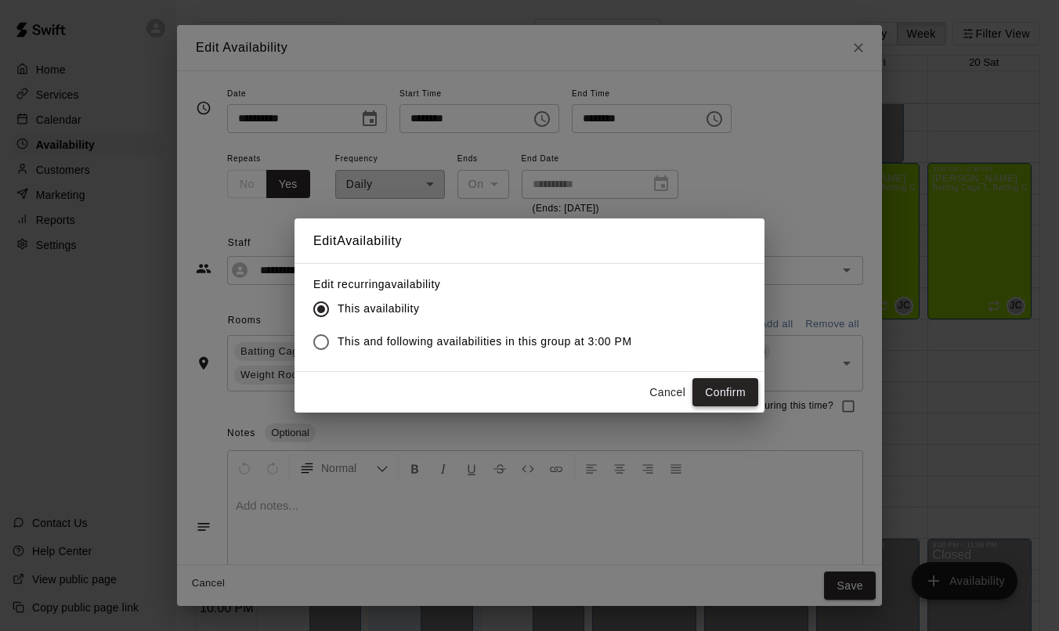
click at [735, 396] on button "Confirm" at bounding box center [725, 392] width 66 height 29
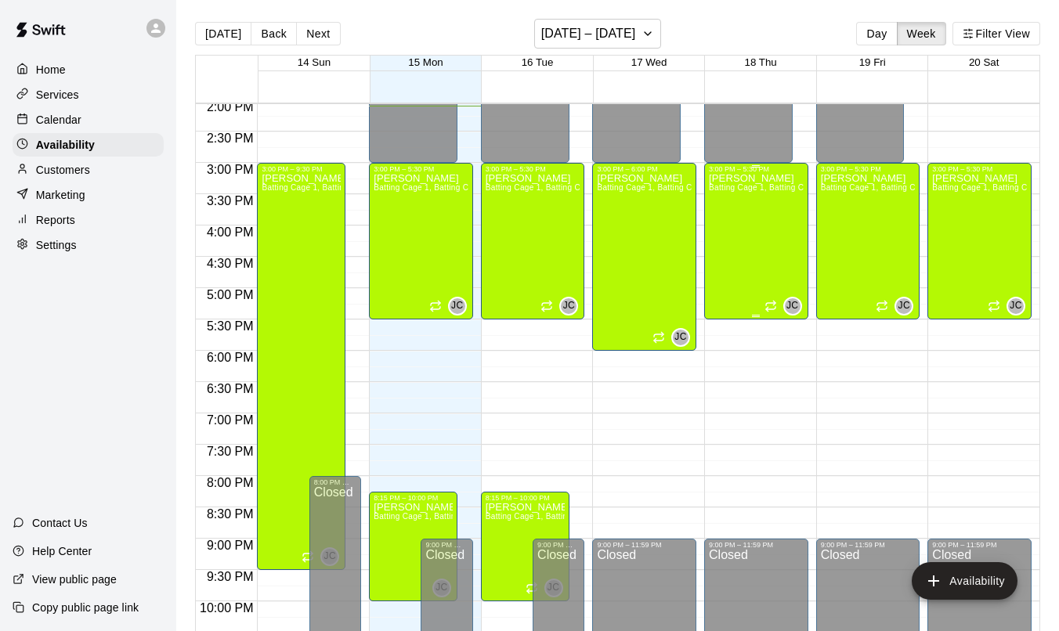
click at [754, 280] on div "[PERSON_NAME] Batting Cage 1, Batting Cage 2, Batting Cage 3, Pitching Tunnel 1…" at bounding box center [756, 488] width 95 height 631
click at [623, 231] on div at bounding box center [529, 315] width 1059 height 631
click at [648, 237] on div "[PERSON_NAME] Batting Cage 1, Batting Cage 2, Batting Cage 3, Pitching Tunnel 1…" at bounding box center [644, 488] width 95 height 631
click at [614, 191] on icon "edit" at bounding box center [613, 189] width 19 height 19
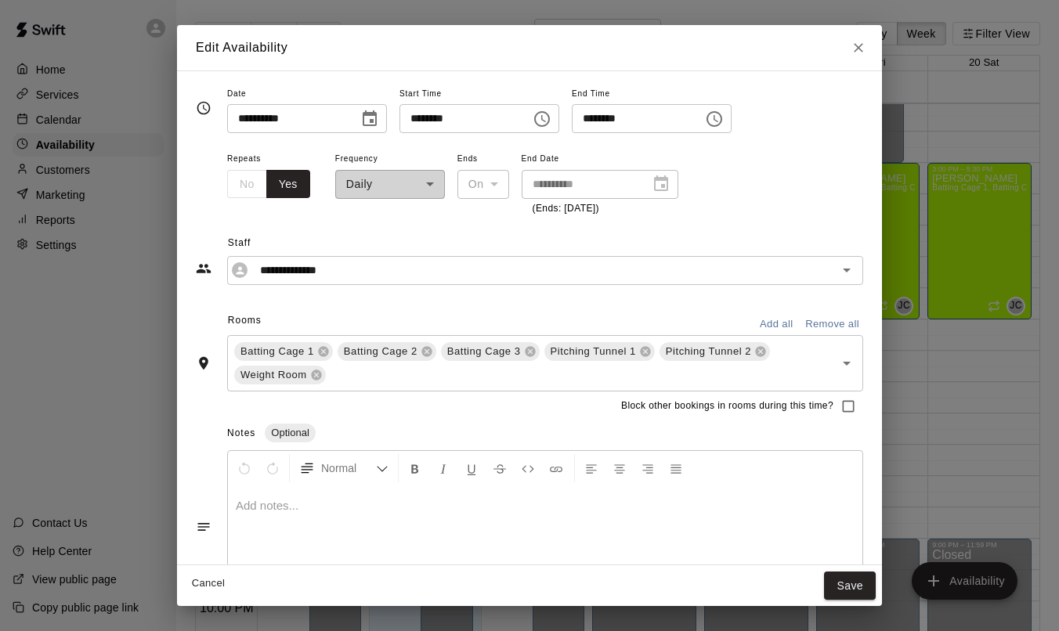
click at [612, 125] on input "********" at bounding box center [632, 118] width 121 height 29
click at [614, 119] on input "********" at bounding box center [632, 118] width 121 height 29
type input "********"
click at [854, 592] on button "Save" at bounding box center [850, 586] width 52 height 29
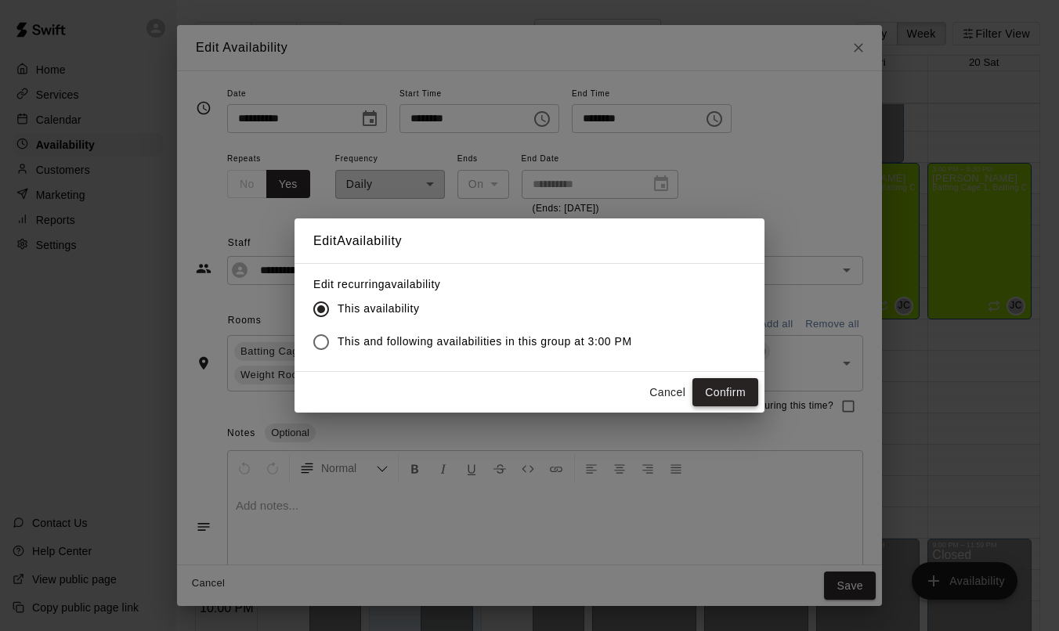
click at [719, 392] on button "Confirm" at bounding box center [725, 392] width 66 height 29
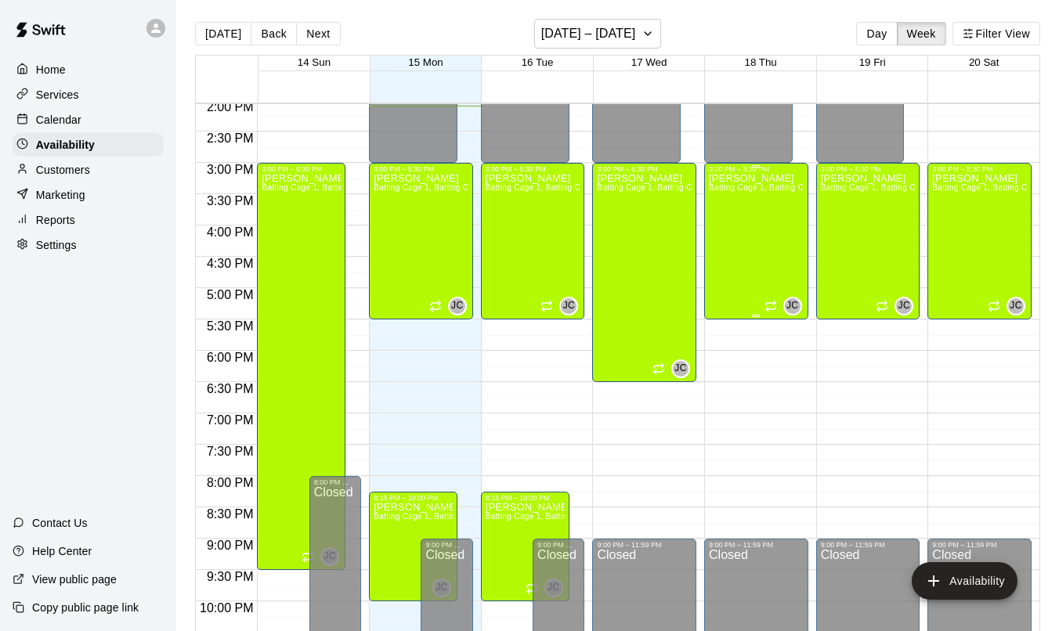
click at [768, 291] on div "[PERSON_NAME] Batting Cage 1, Batting Cage 2, Batting Cage 3, Pitching Tunnel 1…" at bounding box center [756, 488] width 95 height 631
click at [728, 191] on icon "edit" at bounding box center [724, 189] width 19 height 19
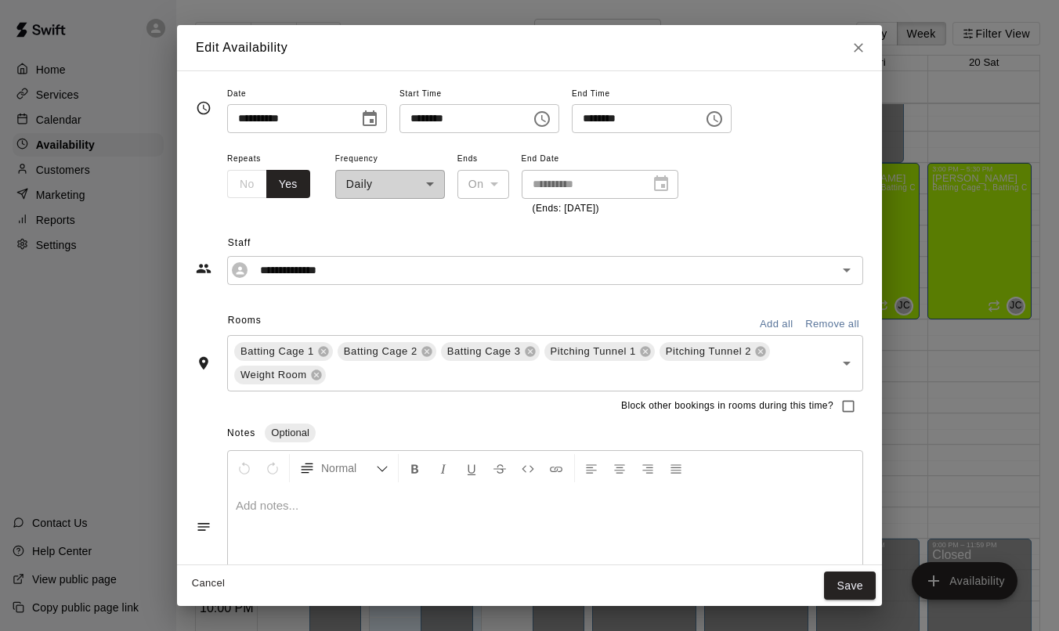
click at [718, 118] on icon "Choose time, selected time is 5:30 PM" at bounding box center [716, 118] width 5 height 7
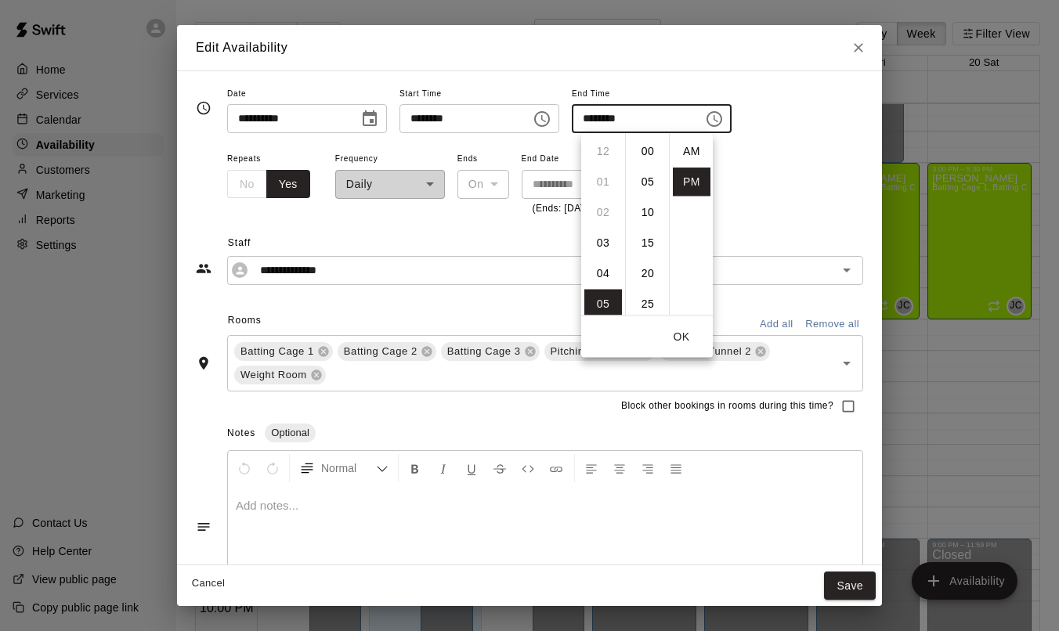
scroll to position [28, 0]
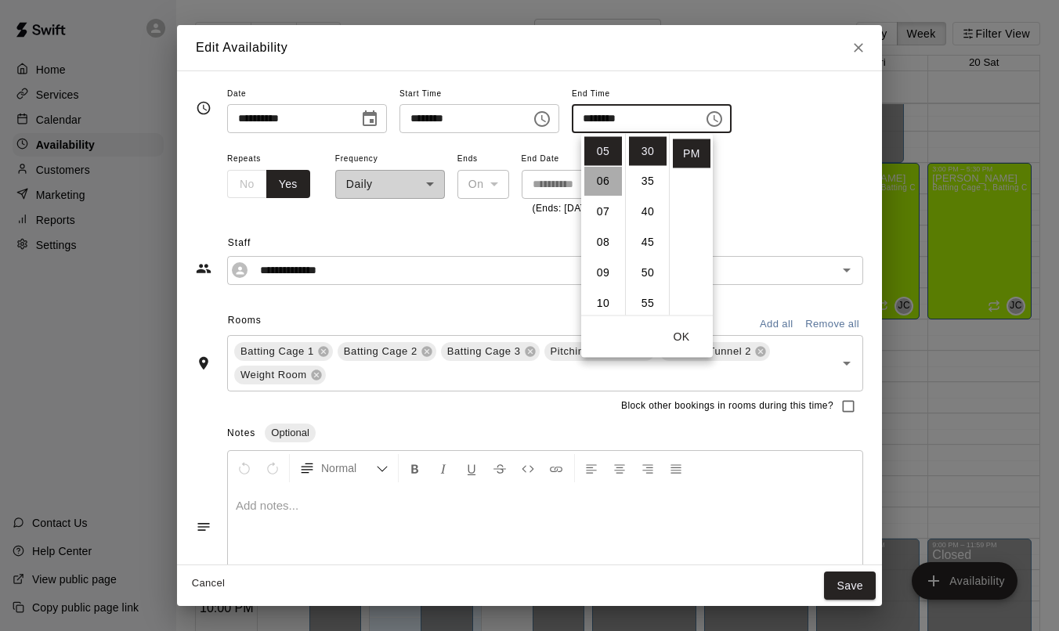
click at [615, 176] on li "06" at bounding box center [603, 182] width 38 height 29
type input "********"
click at [691, 338] on button "OK" at bounding box center [681, 337] width 50 height 29
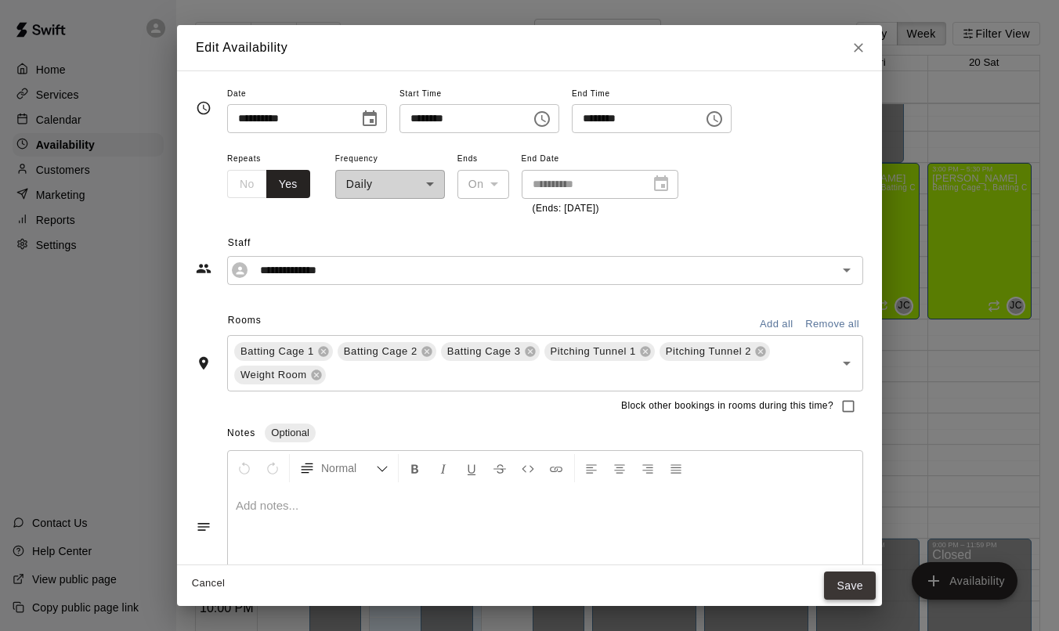
click at [847, 588] on button "Save" at bounding box center [850, 586] width 52 height 29
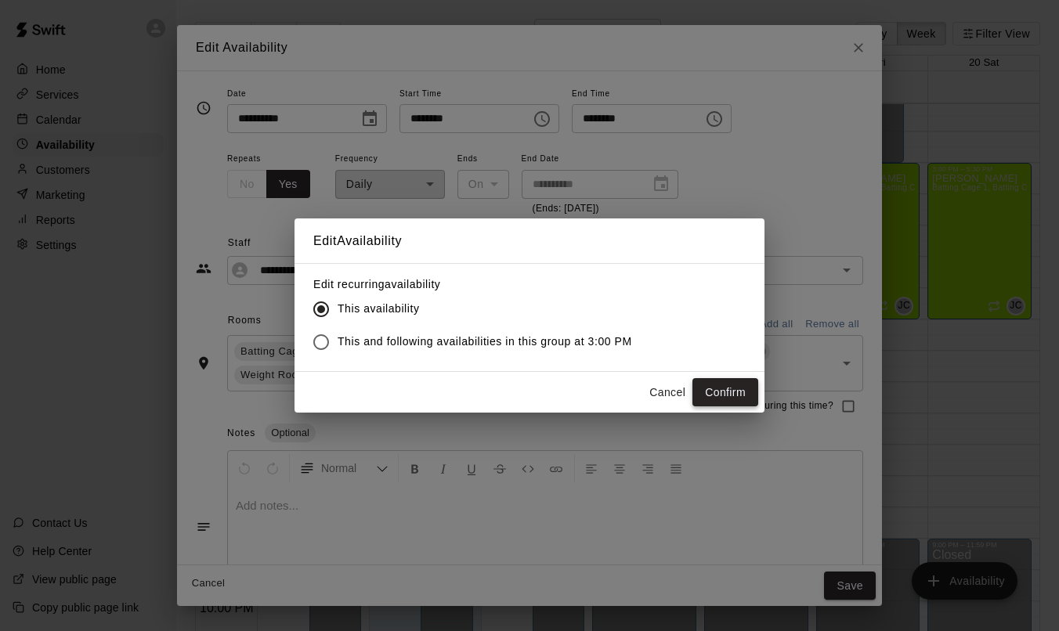
click at [708, 386] on button "Confirm" at bounding box center [725, 392] width 66 height 29
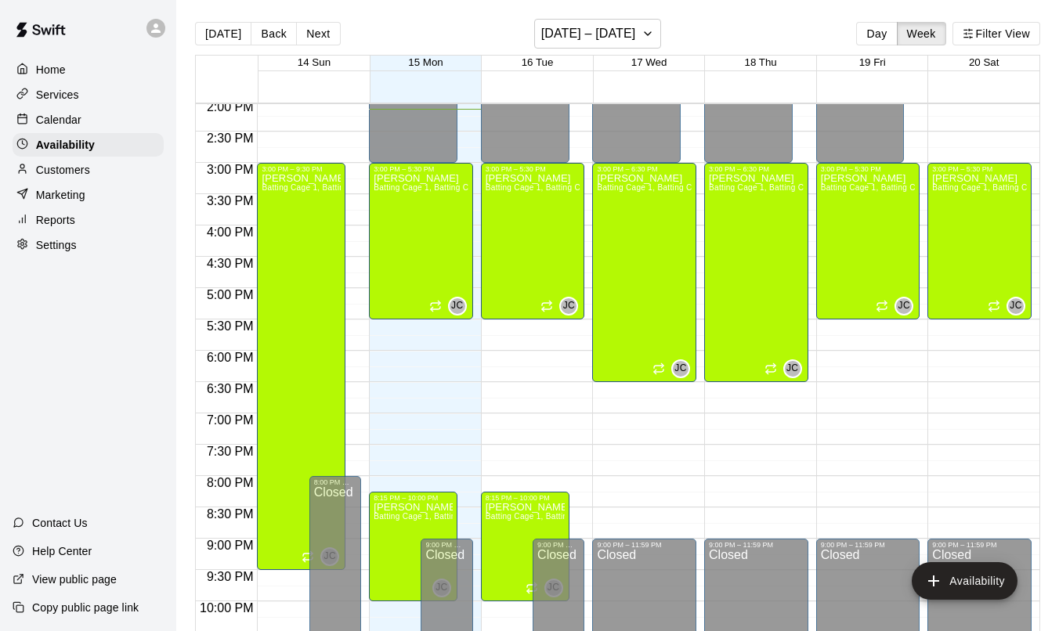
click at [68, 115] on p "Calendar" at bounding box center [58, 120] width 45 height 16
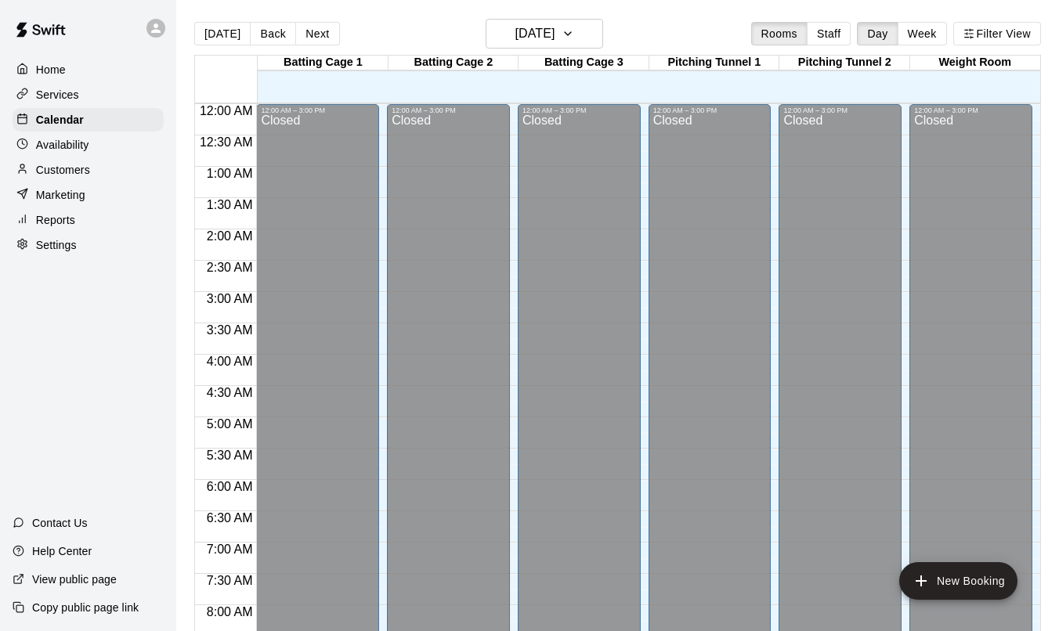
scroll to position [887, 0]
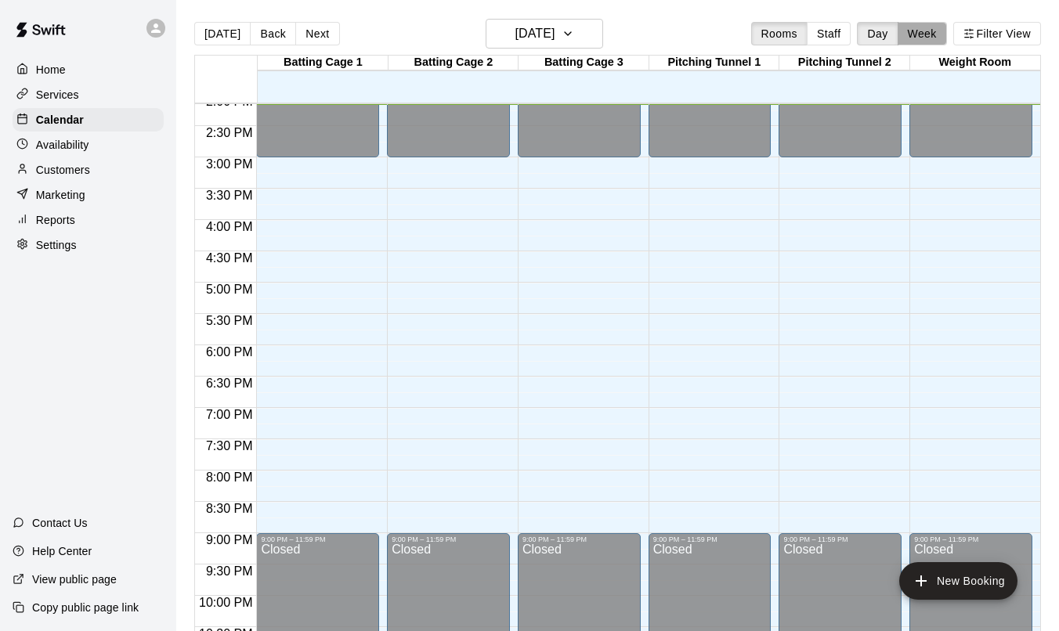
click at [925, 34] on button "Week" at bounding box center [922, 33] width 49 height 23
